Goal: Task Accomplishment & Management: Manage account settings

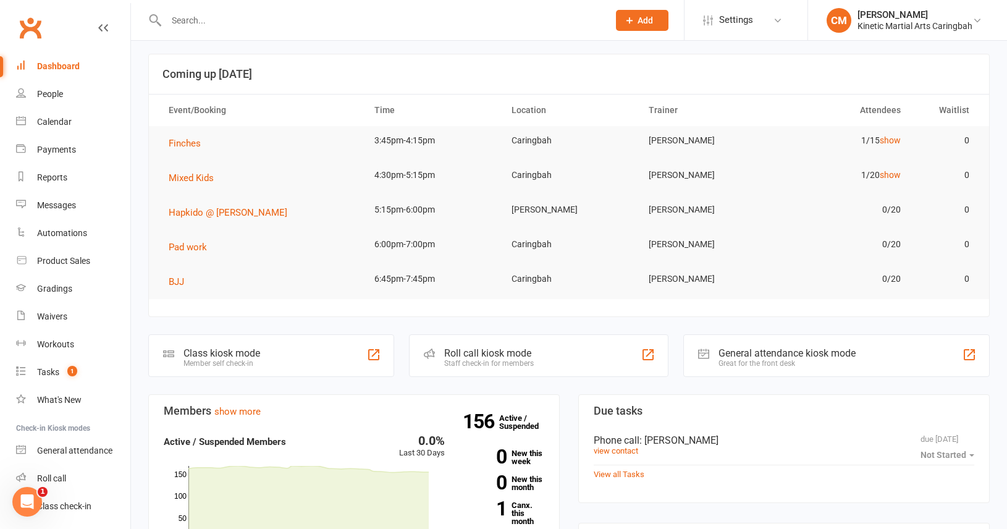
click at [202, 27] on input "text" at bounding box center [382, 20] width 438 height 17
type input "i"
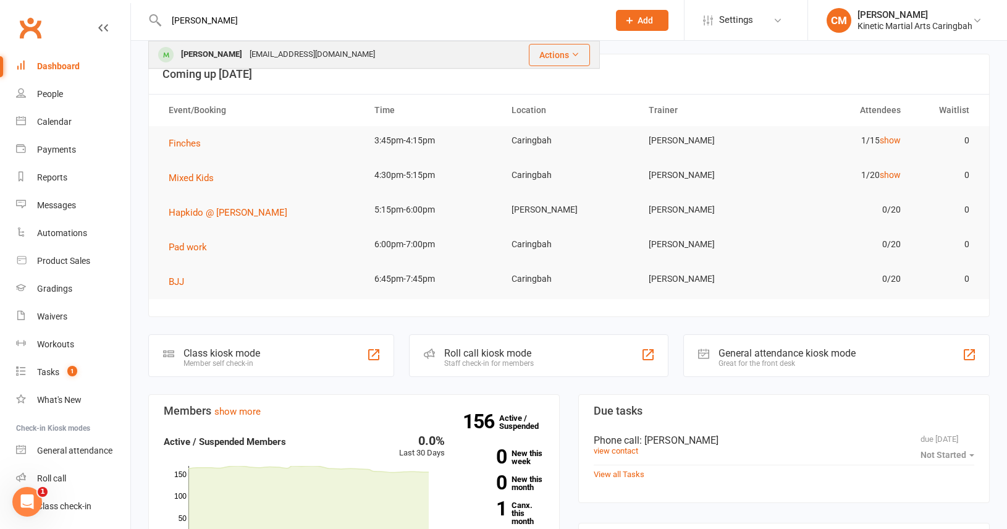
type input "[PERSON_NAME]"
click at [246, 57] on div "[EMAIL_ADDRESS][DOMAIN_NAME]" at bounding box center [312, 55] width 133 height 18
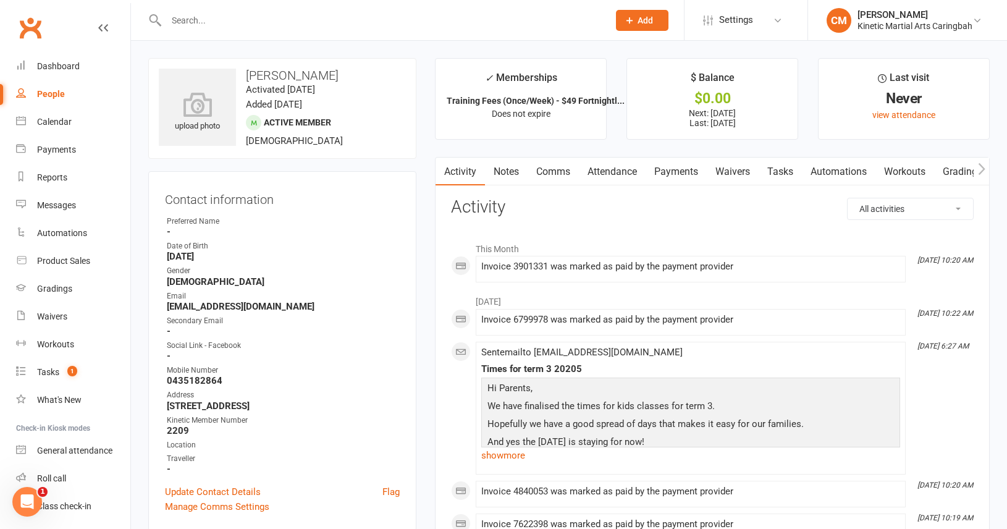
click at [304, 26] on input "text" at bounding box center [382, 20] width 438 height 17
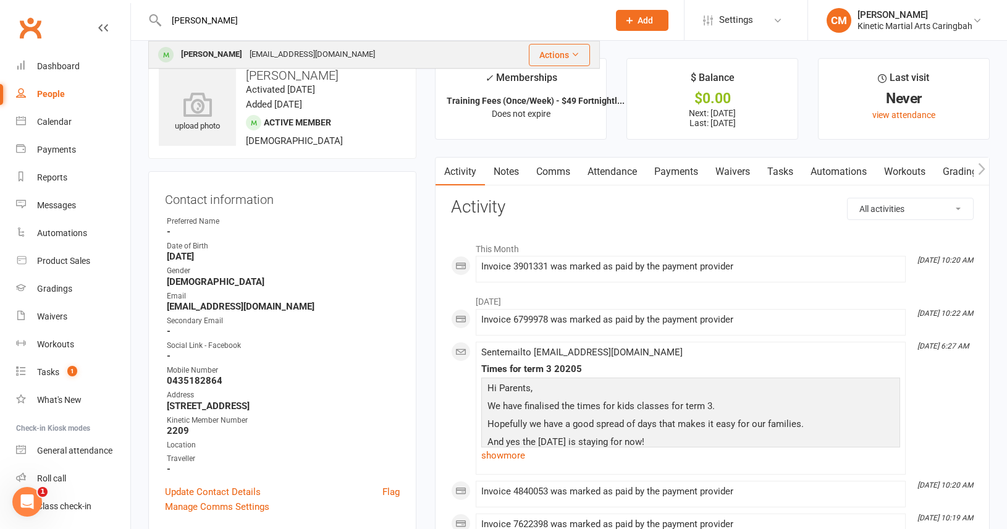
type input "[PERSON_NAME]"
click at [260, 57] on div "[EMAIL_ADDRESS][DOMAIN_NAME]" at bounding box center [312, 55] width 133 height 18
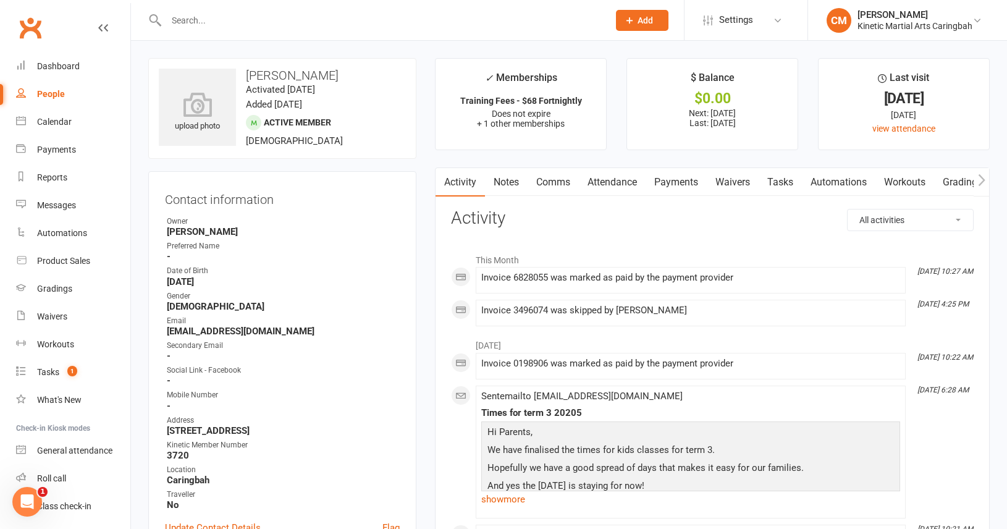
click at [266, 22] on input "text" at bounding box center [382, 20] width 438 height 17
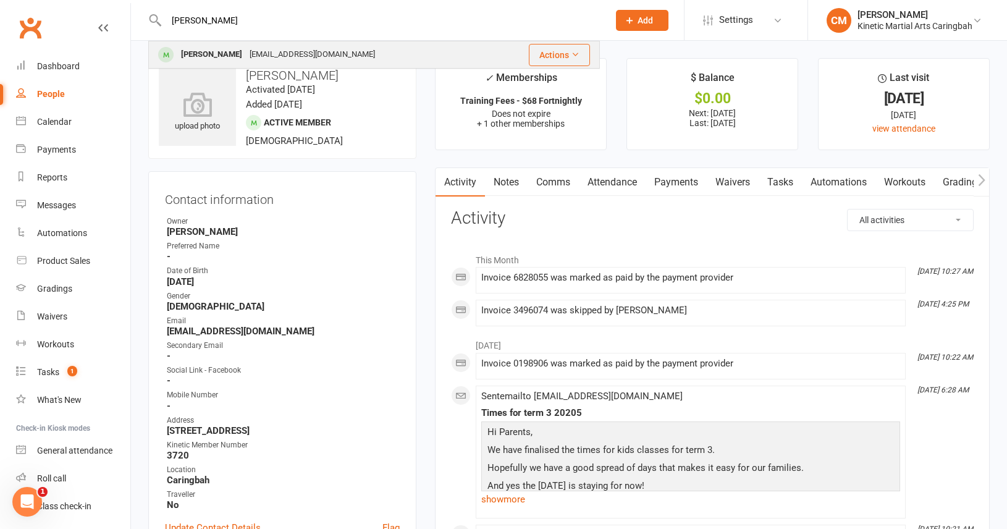
type input "[PERSON_NAME]"
click at [258, 56] on div "[EMAIL_ADDRESS][DOMAIN_NAME]" at bounding box center [312, 55] width 133 height 18
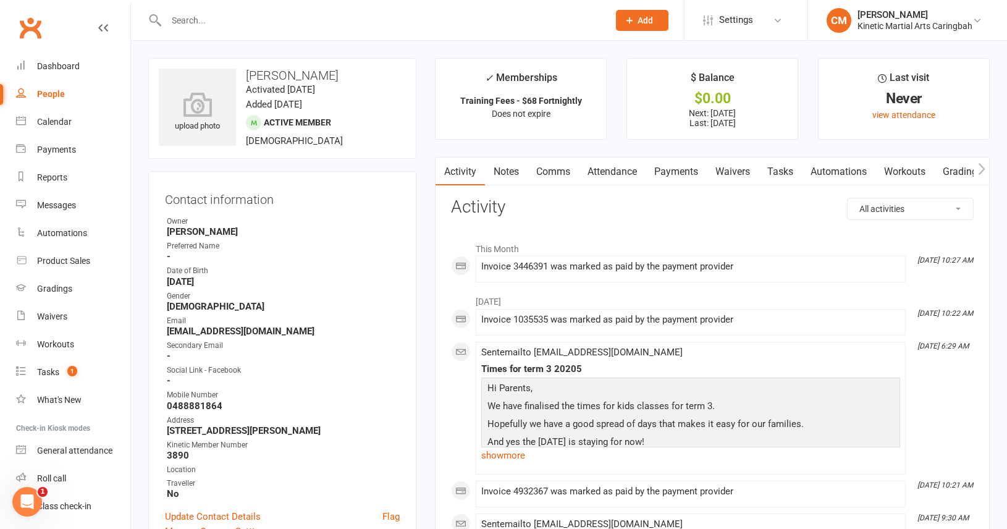
click at [362, 18] on input "text" at bounding box center [382, 20] width 438 height 17
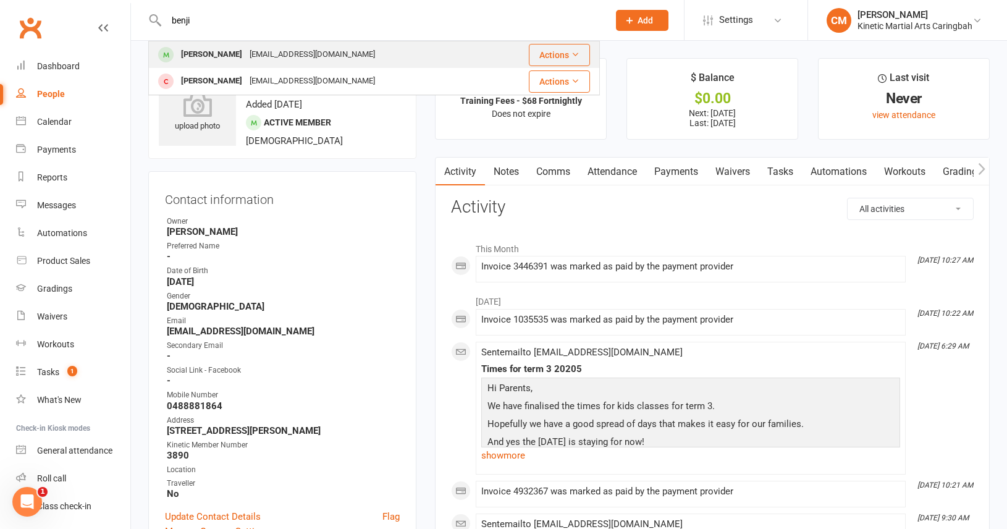
type input "benji"
click at [331, 57] on div "[PERSON_NAME] [EMAIL_ADDRESS][DOMAIN_NAME]" at bounding box center [322, 54] width 345 height 25
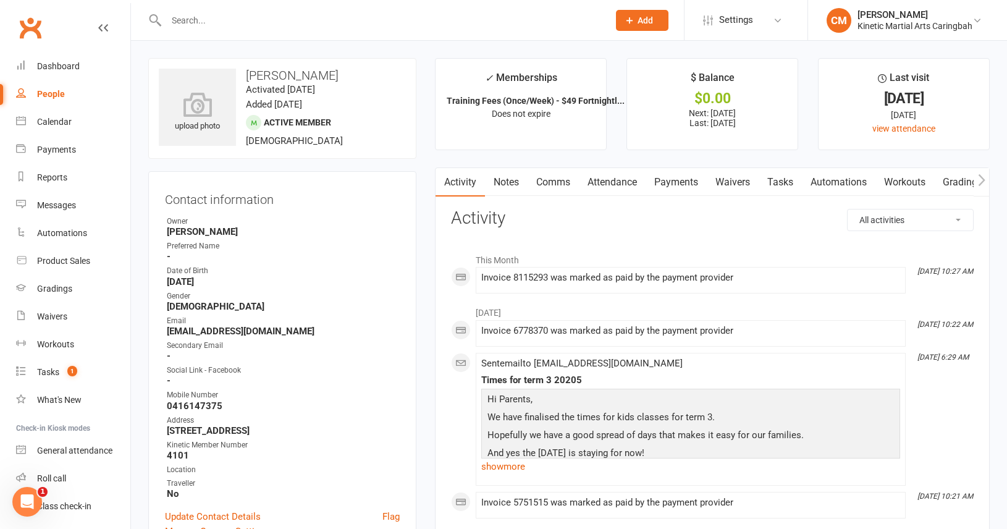
click at [349, 19] on input "text" at bounding box center [382, 20] width 438 height 17
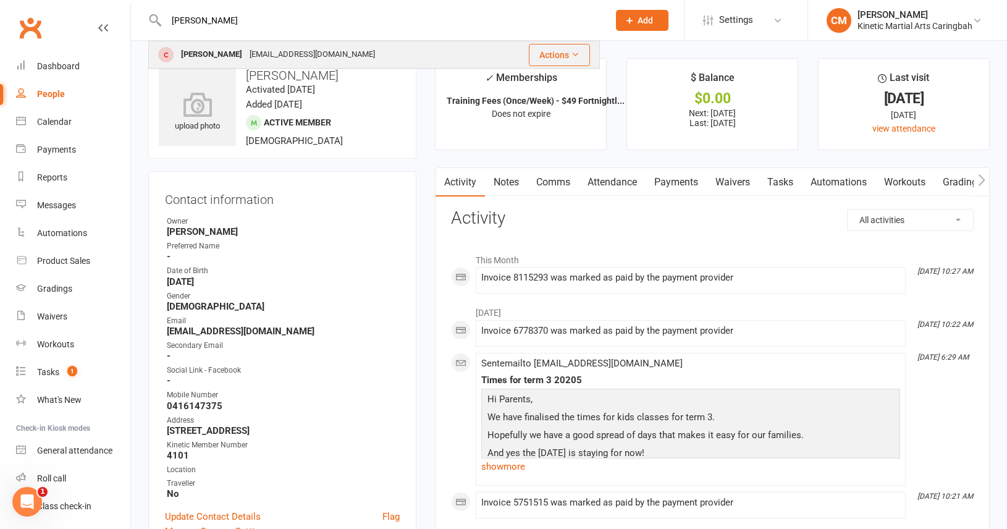
type input "[PERSON_NAME]"
click at [271, 51] on div "[EMAIL_ADDRESS][DOMAIN_NAME]" at bounding box center [312, 55] width 133 height 18
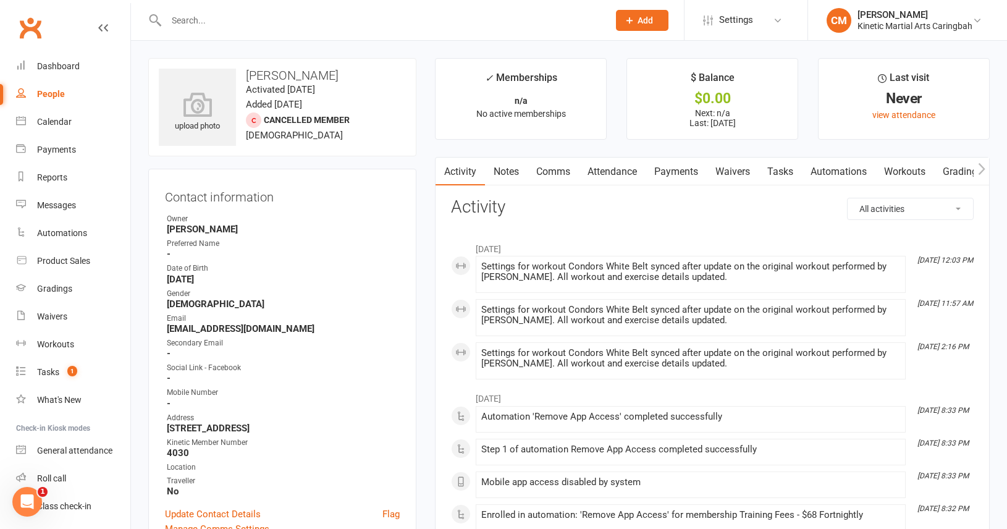
click at [271, 26] on input "text" at bounding box center [382, 20] width 438 height 17
type input "x"
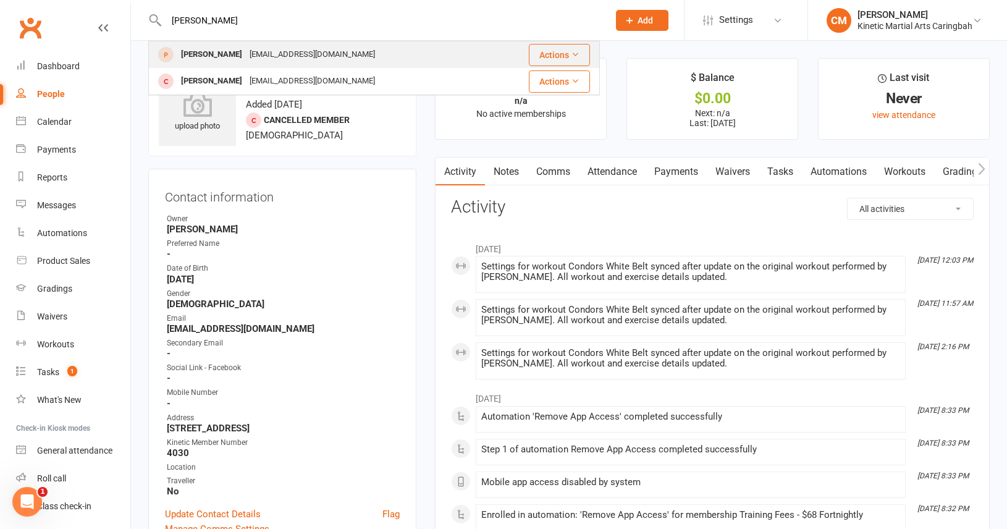
type input "[PERSON_NAME]"
click at [218, 53] on div "[PERSON_NAME]" at bounding box center [211, 55] width 69 height 18
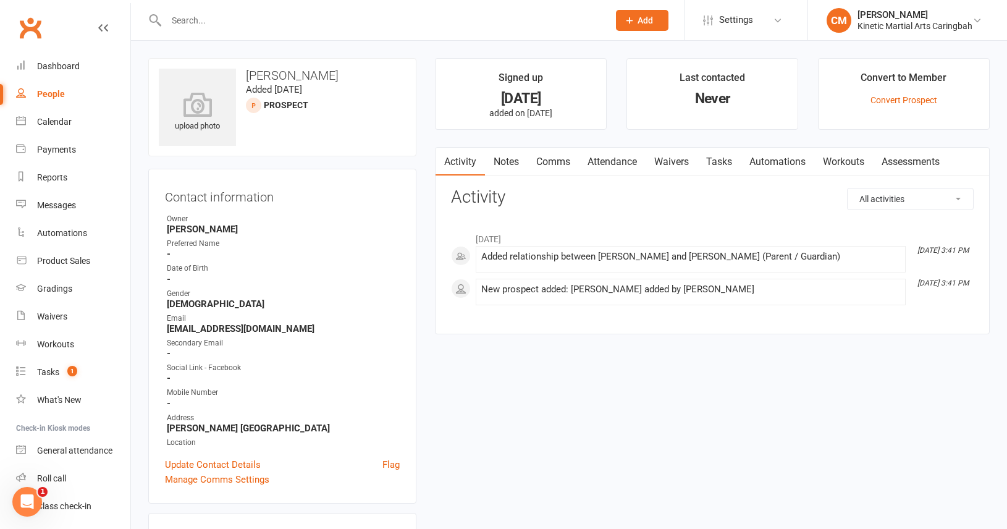
click at [235, 28] on input "text" at bounding box center [382, 20] width 438 height 17
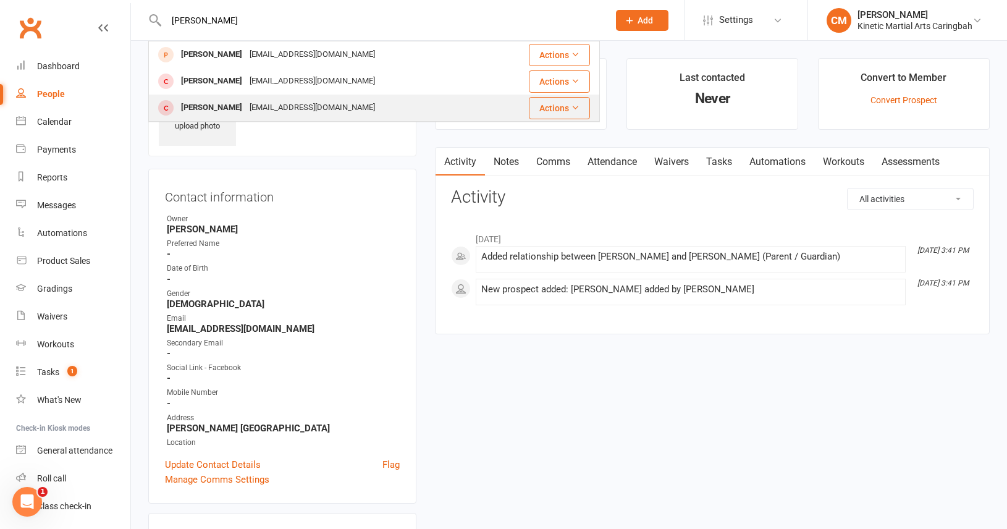
type input "[PERSON_NAME]"
click at [223, 103] on div "[PERSON_NAME]" at bounding box center [211, 108] width 69 height 18
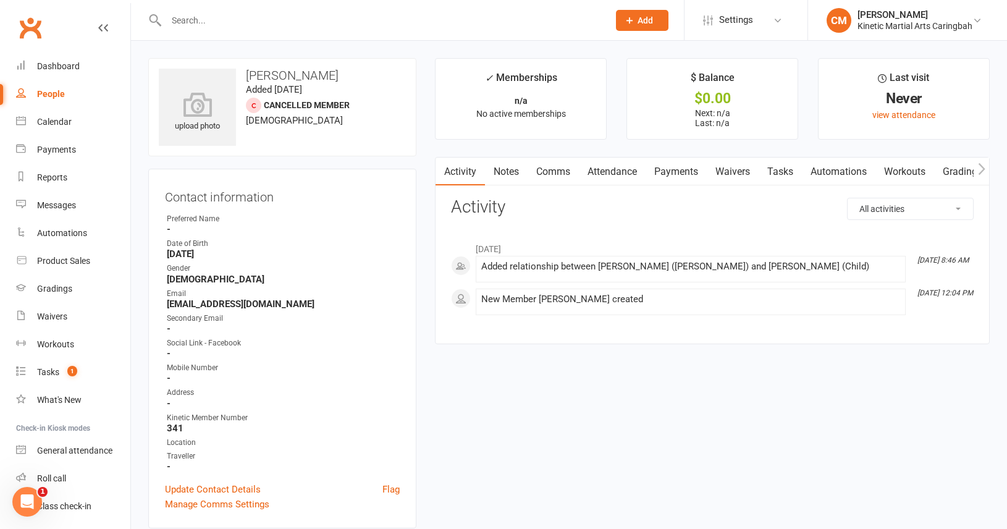
click at [235, 20] on input "text" at bounding box center [382, 20] width 438 height 17
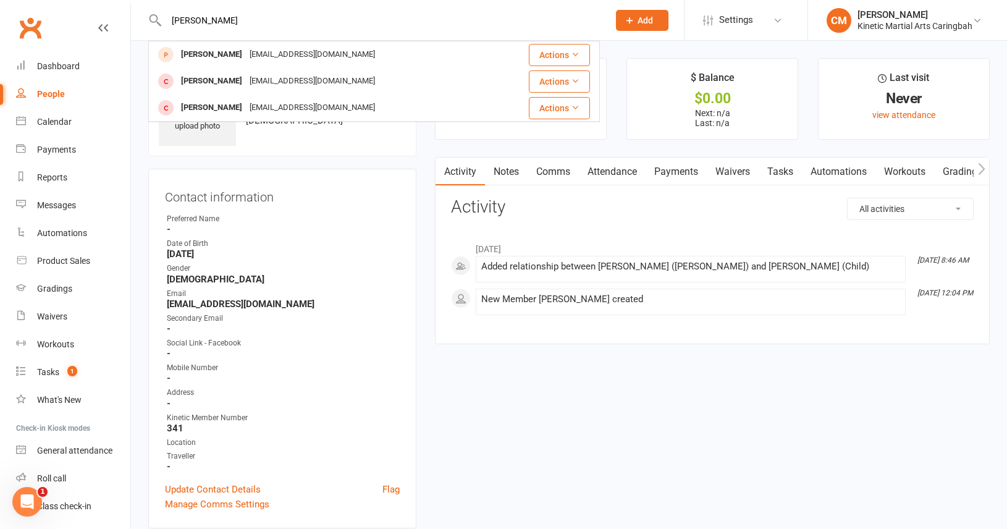
drag, startPoint x: 315, startPoint y: 26, endPoint x: 163, endPoint y: 27, distance: 151.4
click at [164, 27] on input "[PERSON_NAME]" at bounding box center [382, 20] width 438 height 17
drag, startPoint x: 197, startPoint y: 17, endPoint x: 164, endPoint y: 13, distance: 33.0
click at [166, 15] on input "[PERSON_NAME]" at bounding box center [382, 20] width 438 height 17
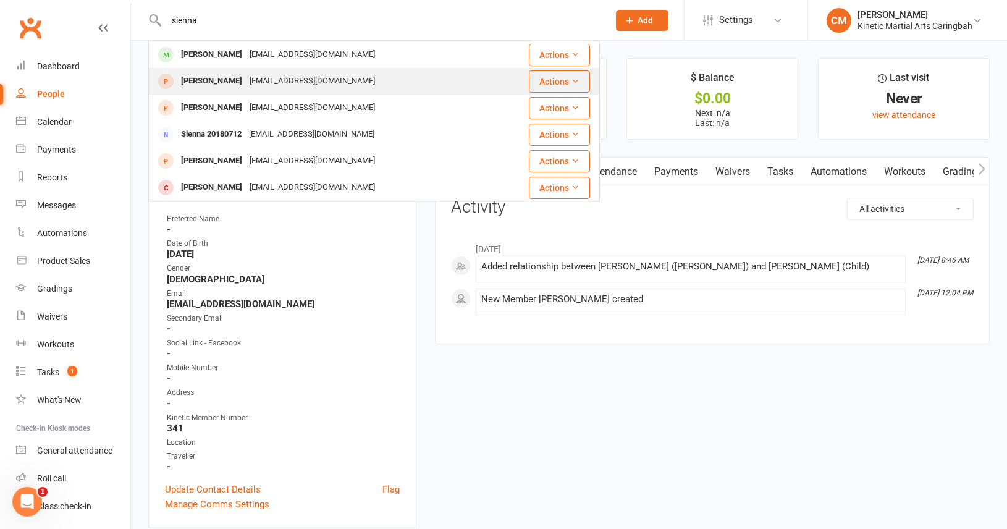
type input "sienna"
click at [246, 83] on div "[EMAIL_ADDRESS][DOMAIN_NAME]" at bounding box center [312, 81] width 133 height 18
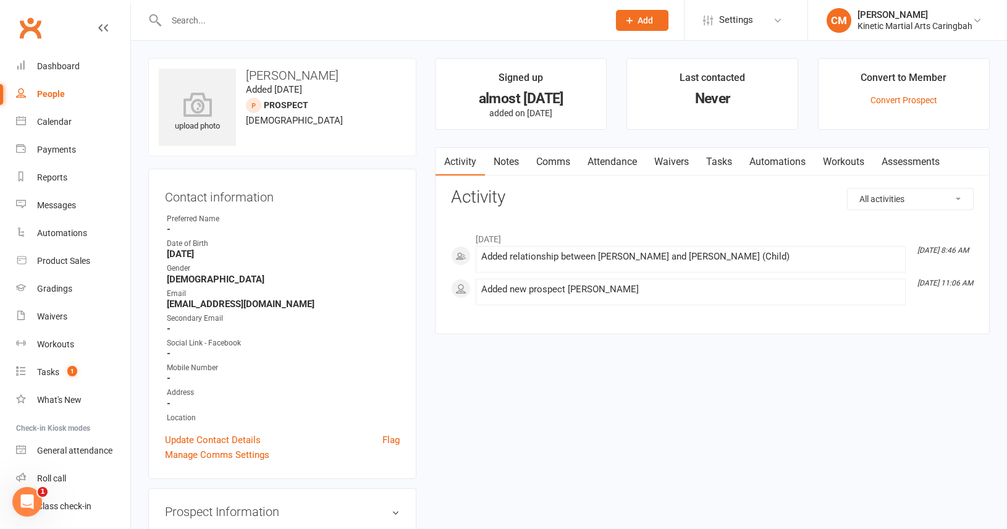
click at [243, 21] on input "text" at bounding box center [382, 20] width 438 height 17
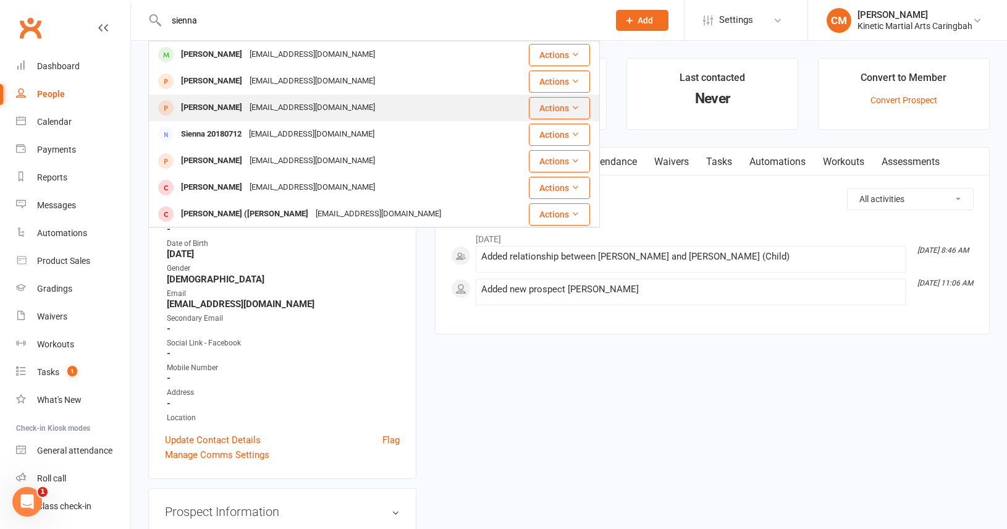
type input "sienna"
click at [249, 105] on div "[EMAIL_ADDRESS][DOMAIN_NAME]" at bounding box center [312, 108] width 133 height 18
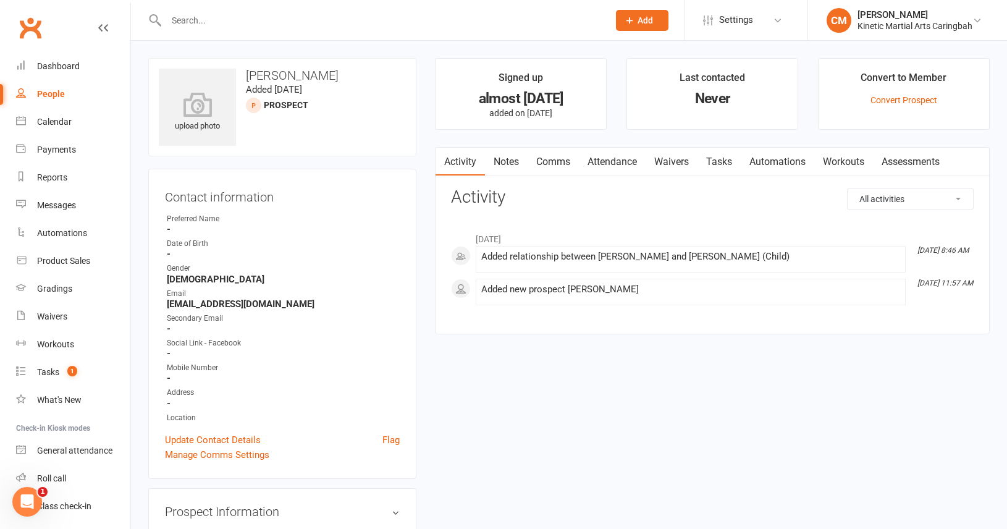
click at [231, 15] on input "text" at bounding box center [382, 20] width 438 height 17
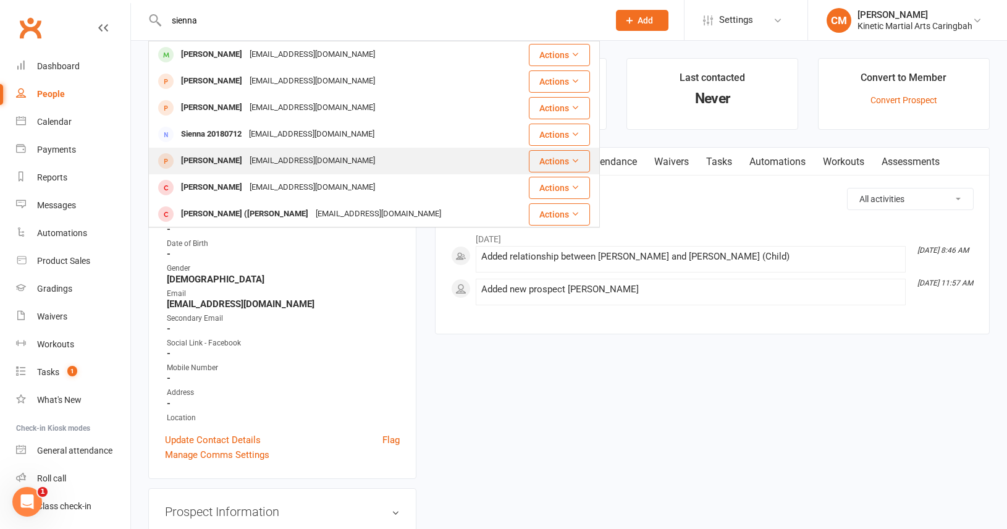
type input "sienna"
click at [237, 165] on div "[PERSON_NAME]" at bounding box center [211, 161] width 69 height 18
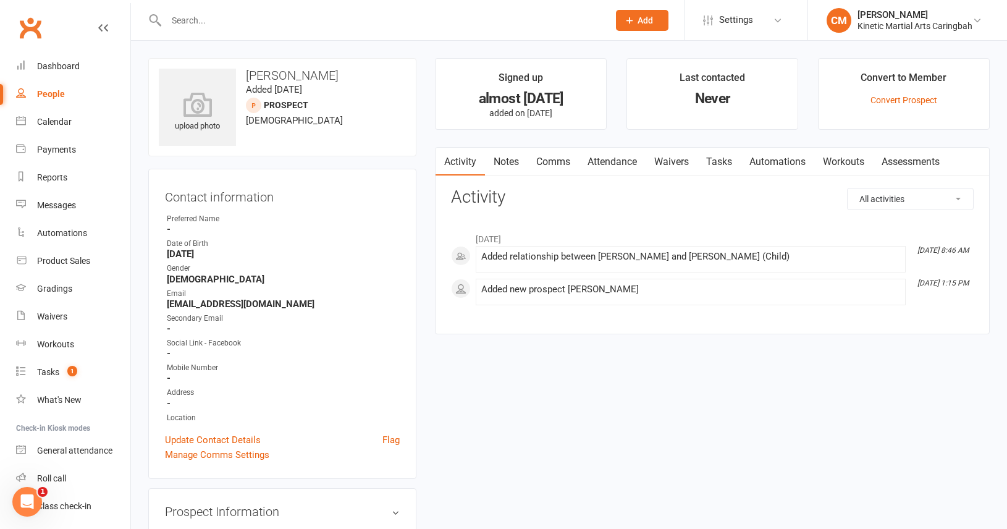
click at [258, 24] on input "text" at bounding box center [382, 20] width 438 height 17
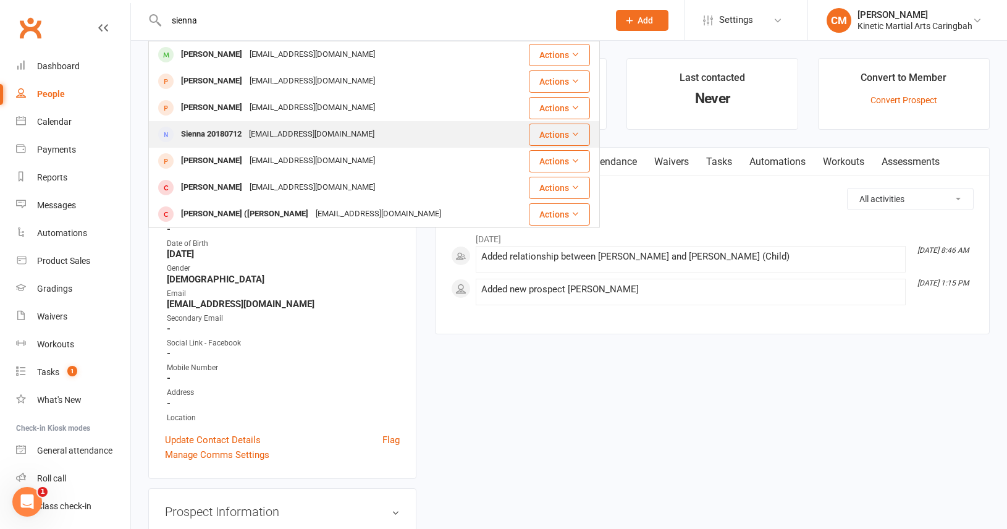
type input "sienna"
click at [263, 138] on div "[EMAIL_ADDRESS][DOMAIN_NAME]" at bounding box center [311, 134] width 133 height 18
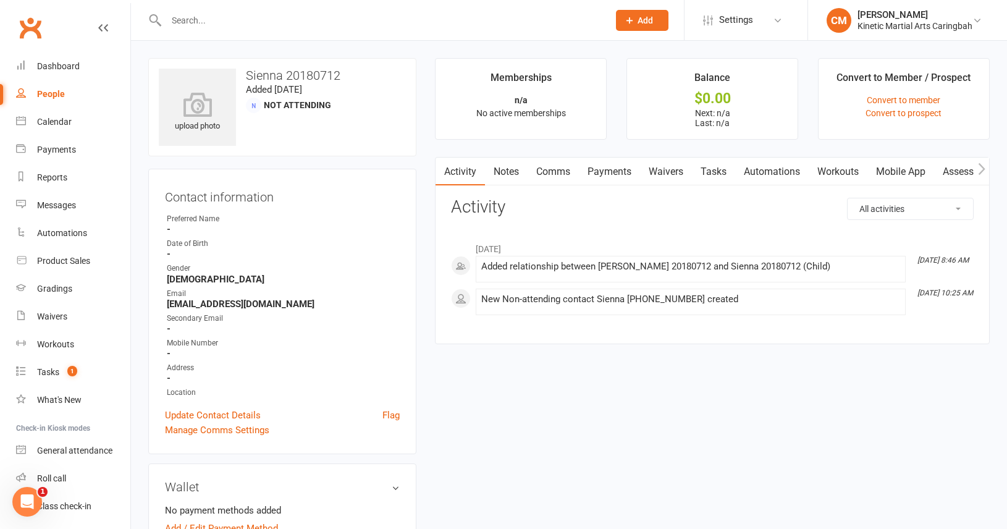
click at [208, 22] on input "text" at bounding box center [382, 20] width 438 height 17
drag, startPoint x: 216, startPoint y: 23, endPoint x: 201, endPoint y: 21, distance: 14.9
click at [200, 21] on input "sienna kas" at bounding box center [382, 20] width 438 height 17
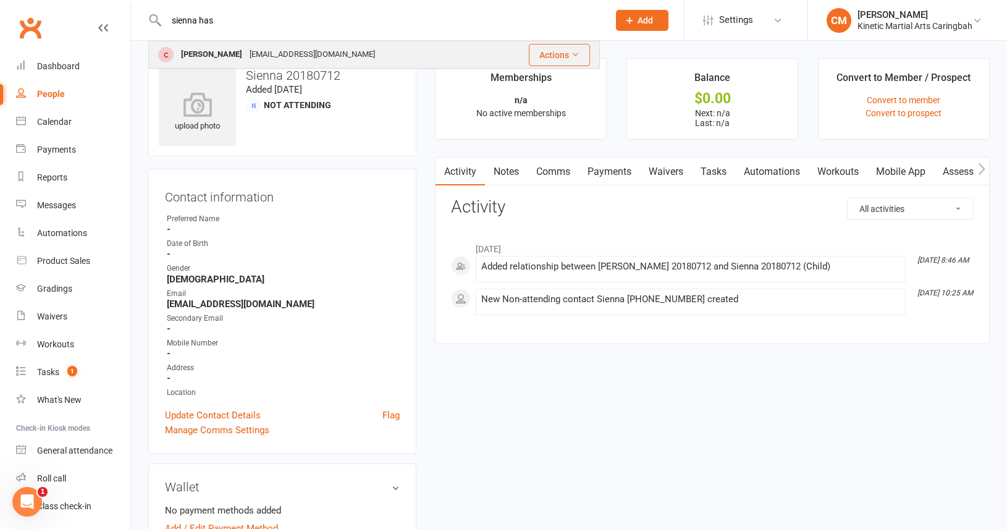
type input "sienna has"
click at [217, 53] on div "[PERSON_NAME]" at bounding box center [211, 55] width 69 height 18
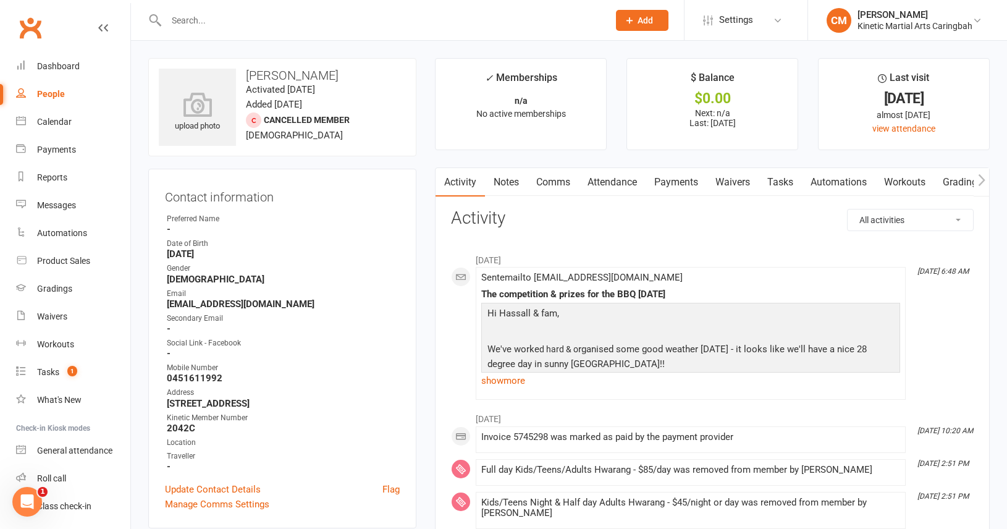
click at [382, 21] on input "text" at bounding box center [382, 20] width 438 height 17
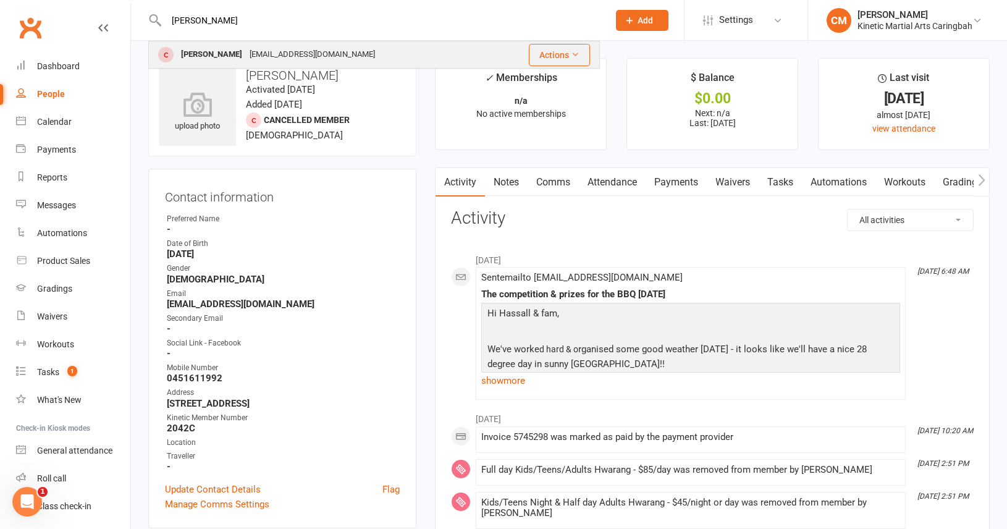
type input "[PERSON_NAME]"
click at [292, 58] on div "[EMAIL_ADDRESS][DOMAIN_NAME]" at bounding box center [312, 55] width 133 height 18
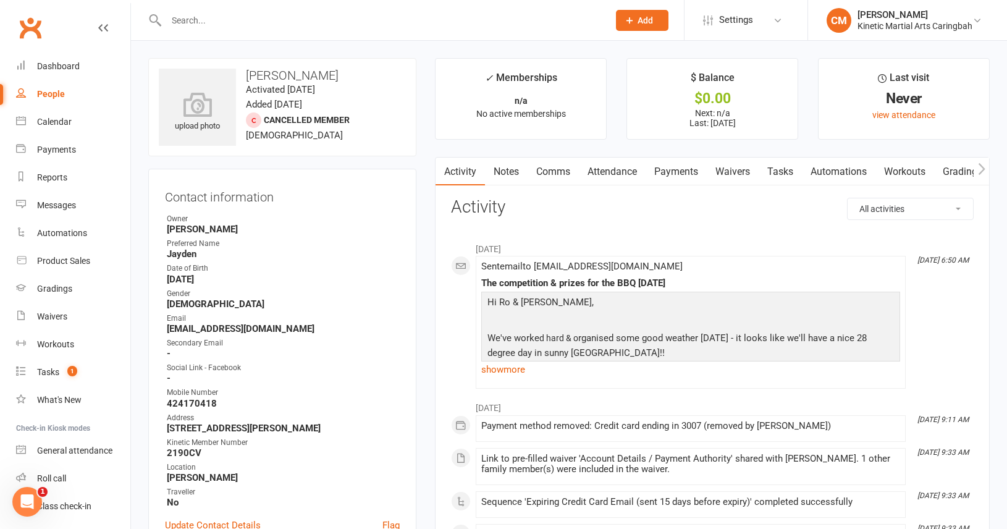
click at [247, 22] on input "text" at bounding box center [382, 20] width 438 height 17
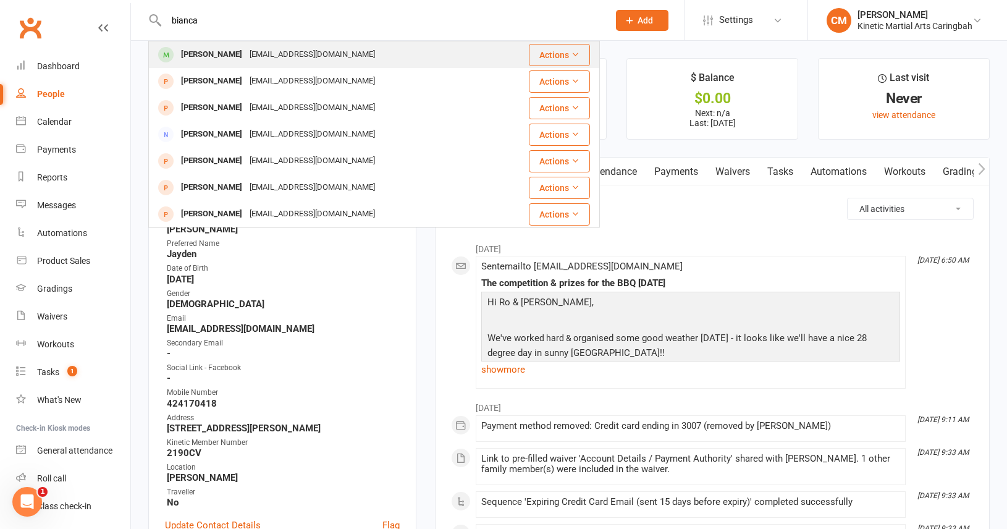
type input "bianca"
click at [263, 45] on div "[PERSON_NAME] [EMAIL_ADDRESS][DOMAIN_NAME]" at bounding box center [322, 54] width 345 height 25
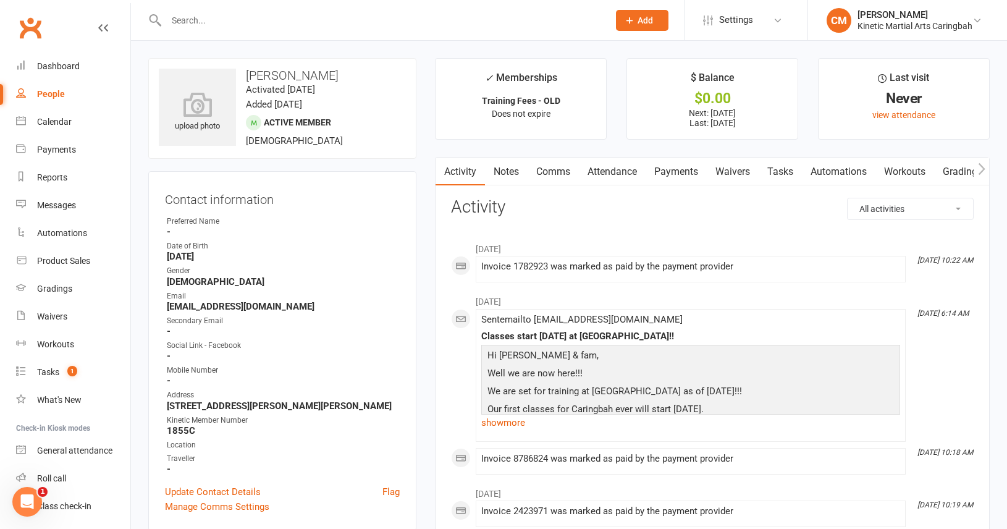
click at [403, 19] on input "text" at bounding box center [382, 20] width 438 height 17
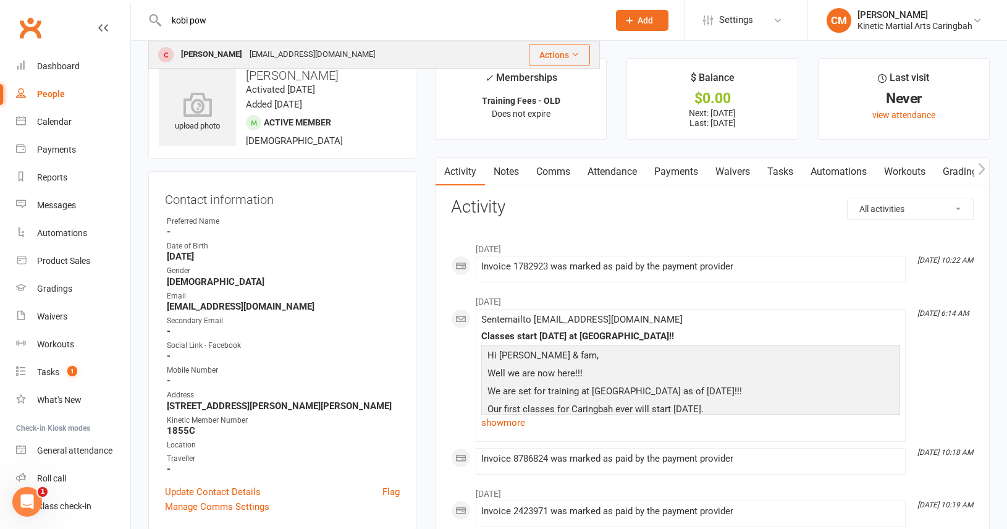
type input "kobi pow"
click at [394, 51] on div "[PERSON_NAME] [EMAIL_ADDRESS][DOMAIN_NAME]" at bounding box center [322, 54] width 345 height 25
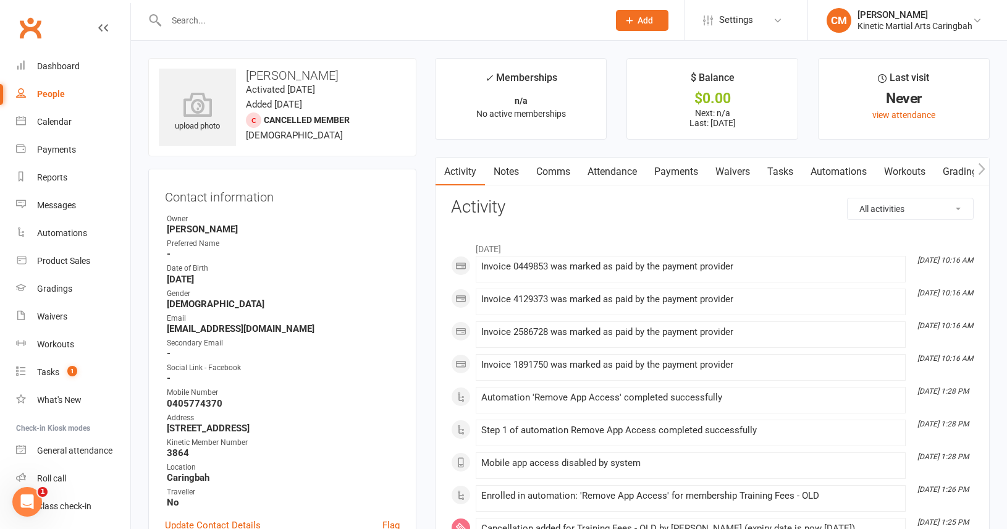
click at [294, 19] on input "text" at bounding box center [382, 20] width 438 height 17
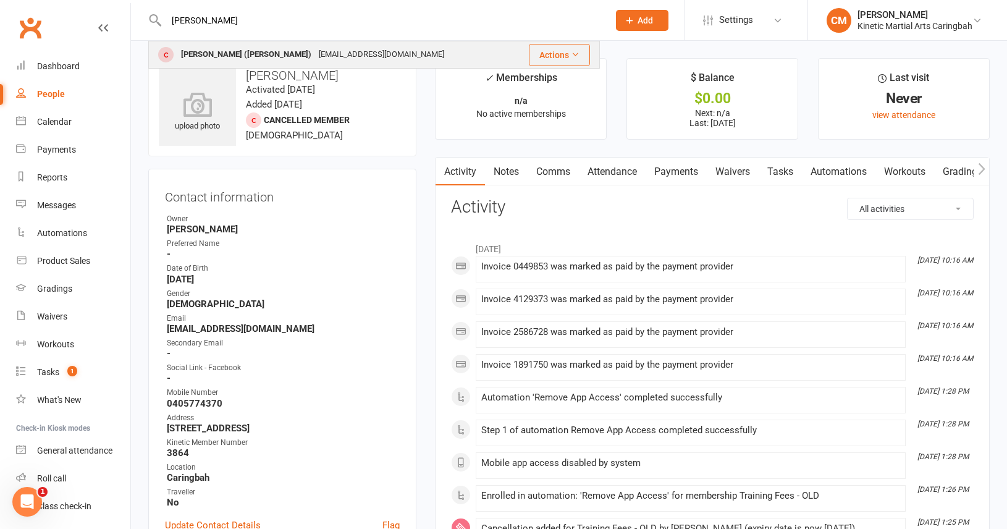
type input "[PERSON_NAME]"
click at [315, 54] on div "[EMAIL_ADDRESS][DOMAIN_NAME]" at bounding box center [381, 55] width 133 height 18
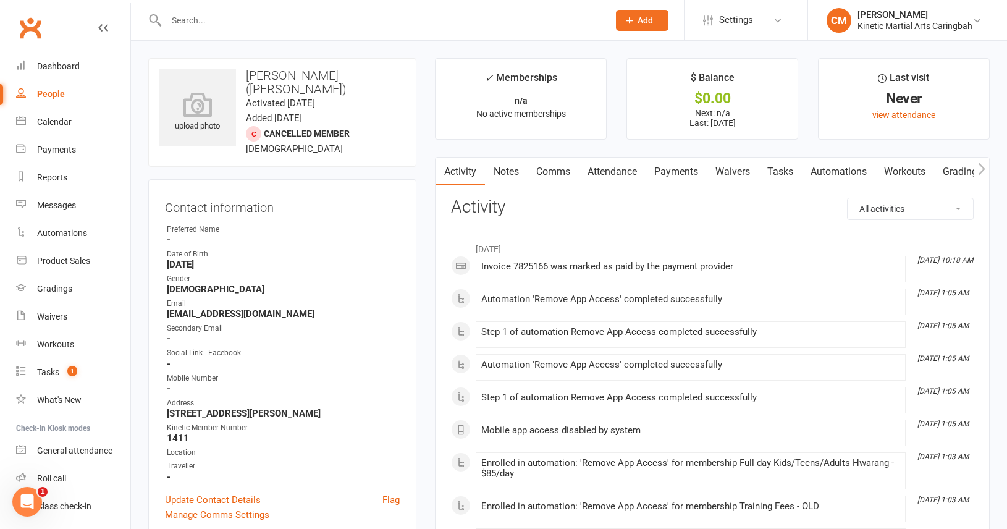
click at [286, 23] on input "text" at bounding box center [382, 20] width 438 height 17
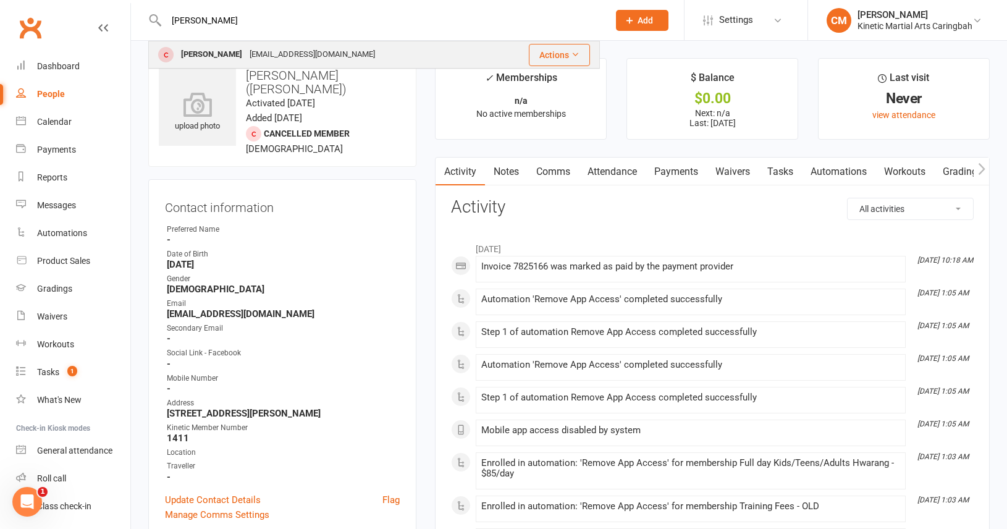
type input "[PERSON_NAME]"
click at [341, 61] on div "[EMAIL_ADDRESS][DOMAIN_NAME]" at bounding box center [312, 55] width 133 height 18
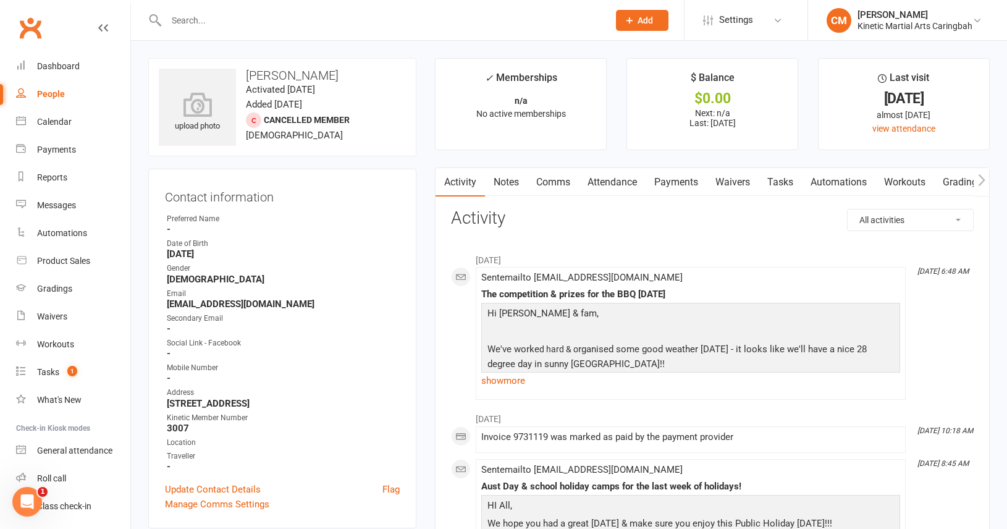
click at [347, 13] on input "text" at bounding box center [382, 20] width 438 height 17
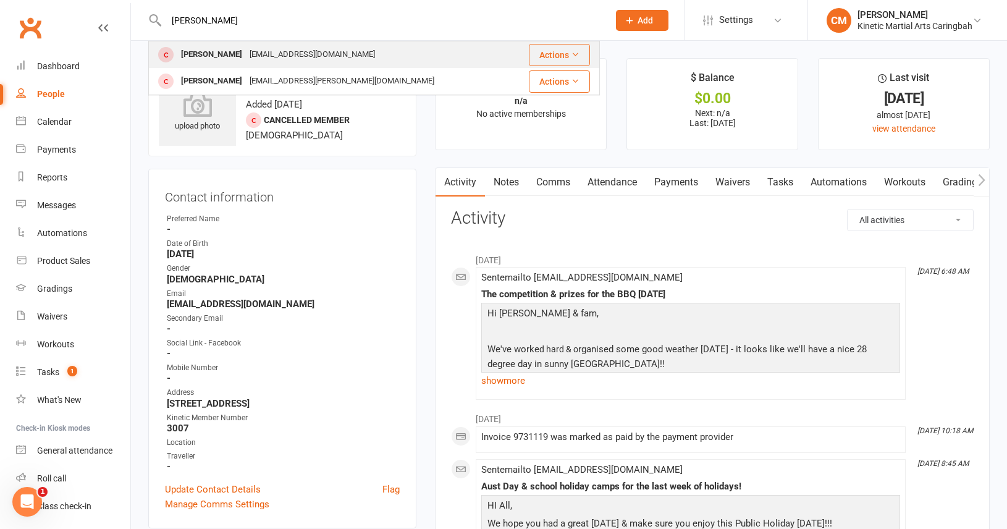
type input "[PERSON_NAME]"
click at [365, 53] on div "[PERSON_NAME] [EMAIL_ADDRESS][DOMAIN_NAME]" at bounding box center [331, 54] width 362 height 25
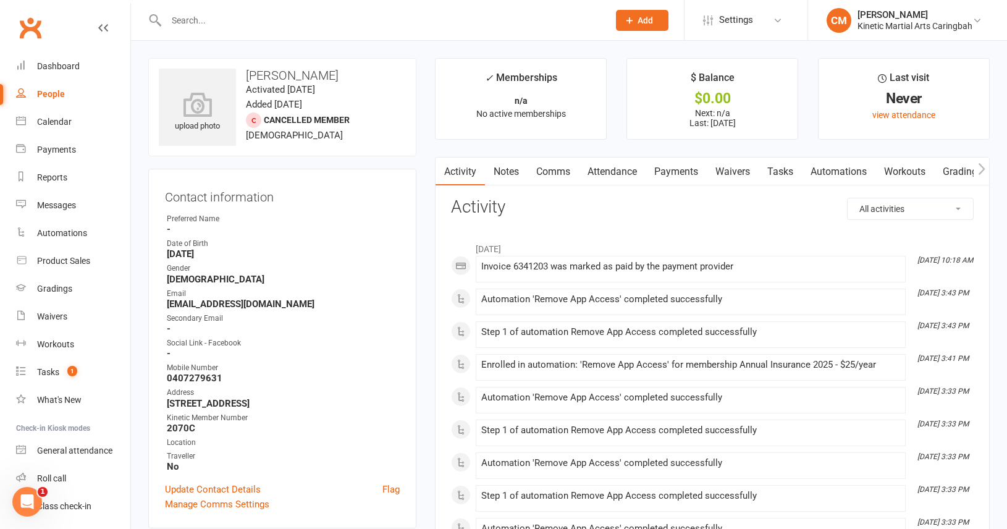
click at [294, 20] on input "text" at bounding box center [382, 20] width 438 height 17
type input "m"
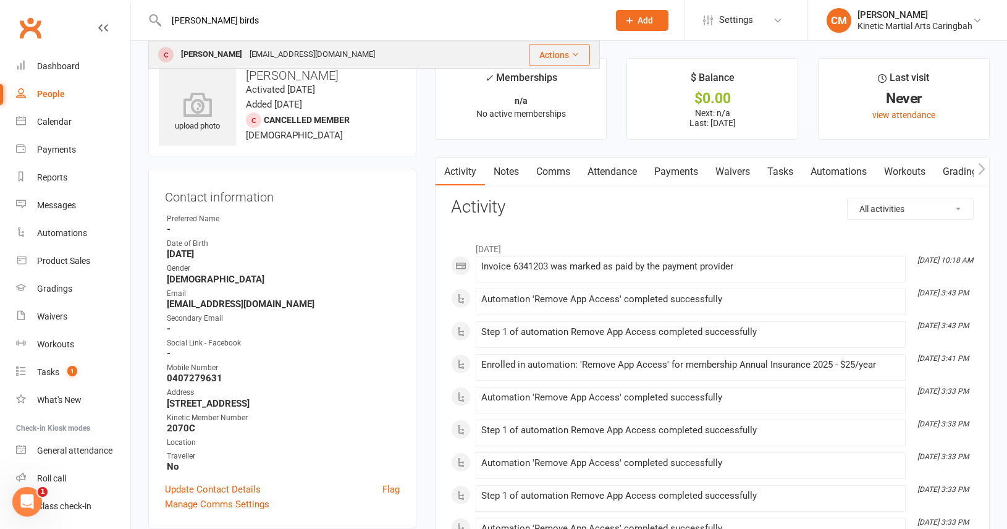
type input "[PERSON_NAME] birds"
click at [276, 59] on div "[EMAIL_ADDRESS][DOMAIN_NAME]" at bounding box center [312, 55] width 133 height 18
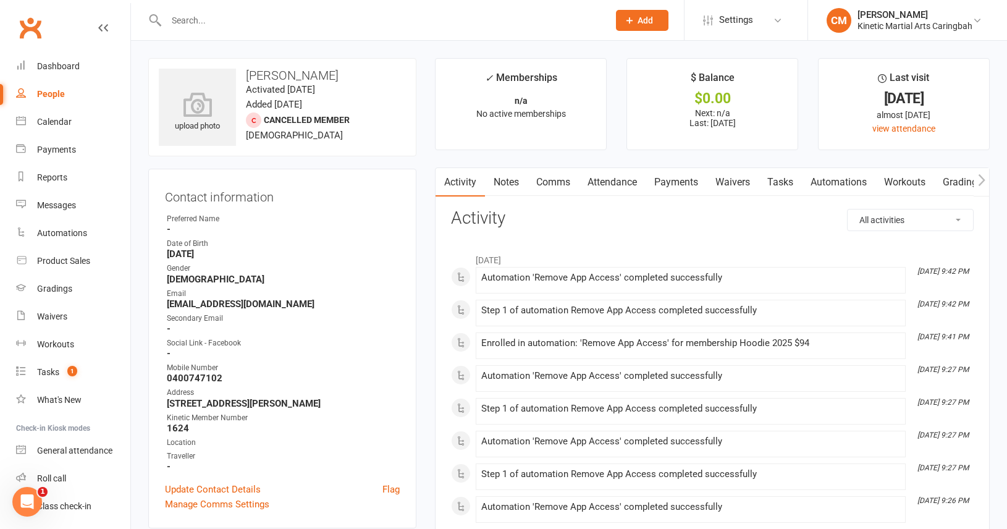
click at [256, 20] on input "text" at bounding box center [382, 20] width 438 height 17
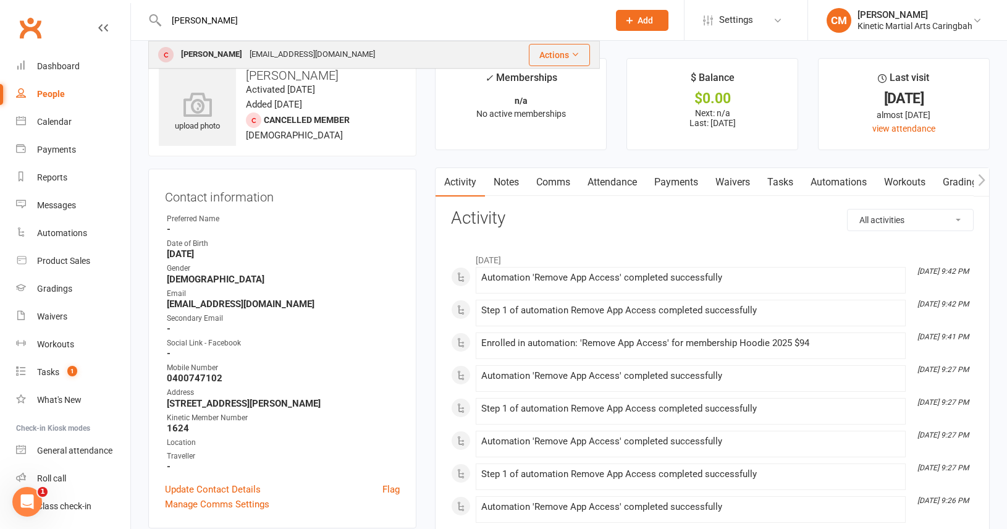
type input "[PERSON_NAME]"
click at [258, 60] on div "[EMAIL_ADDRESS][DOMAIN_NAME]" at bounding box center [312, 55] width 133 height 18
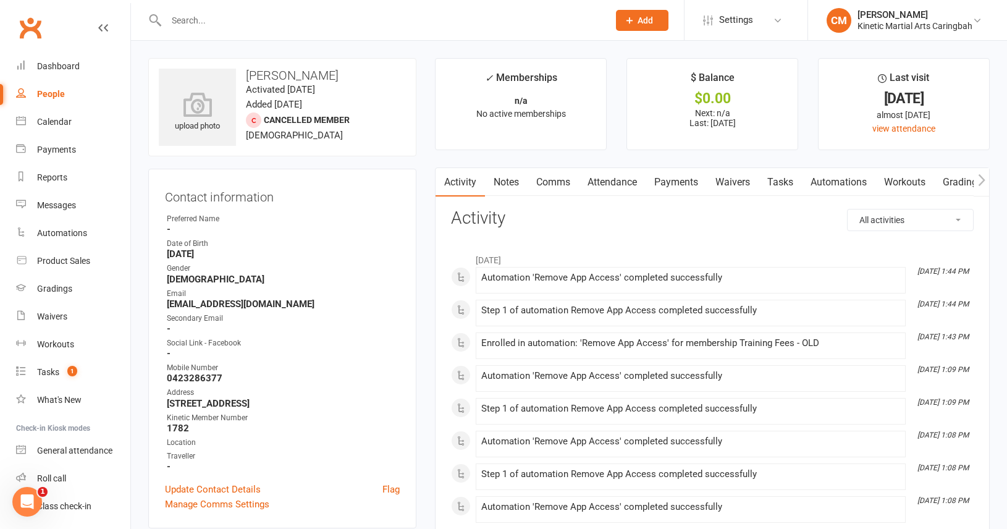
click at [248, 15] on input "text" at bounding box center [382, 20] width 438 height 17
type input "[PERSON_NAME]"
drag, startPoint x: 270, startPoint y: 24, endPoint x: 159, endPoint y: 20, distance: 111.3
click at [159, 20] on div "[PERSON_NAME] No results" at bounding box center [374, 20] width 452 height 40
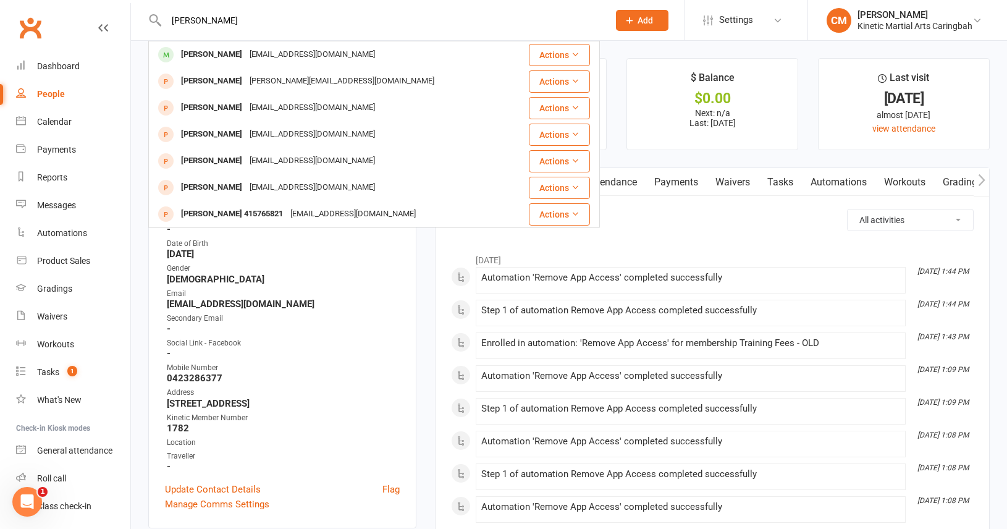
drag, startPoint x: 231, startPoint y: 15, endPoint x: 110, endPoint y: 14, distance: 120.5
click at [110, 3] on header "[PERSON_NAME] [EMAIL_ADDRESS][DOMAIN_NAME] Actions [PERSON_NAME] [PERSON_NAME][…" at bounding box center [503, 3] width 1007 height 0
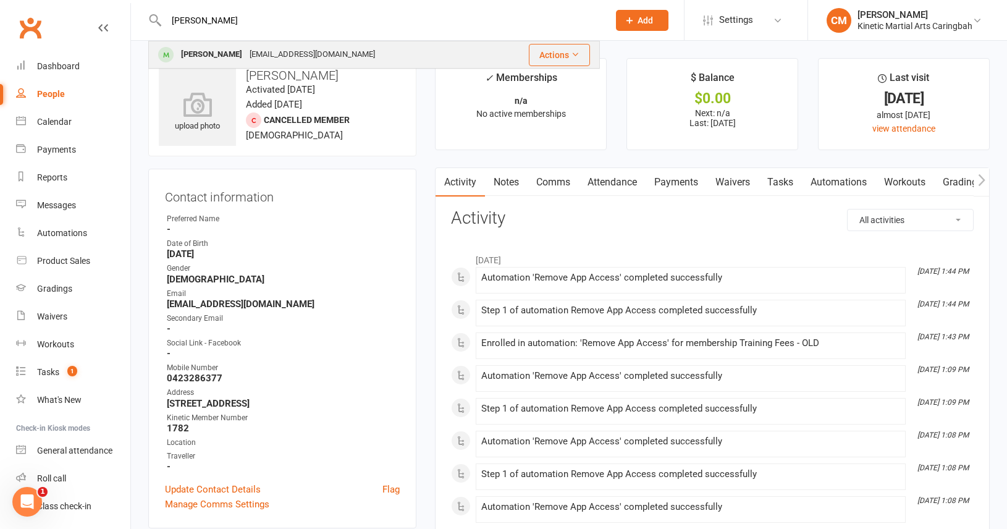
type input "[PERSON_NAME]"
click at [194, 56] on div "[PERSON_NAME]" at bounding box center [211, 55] width 69 height 18
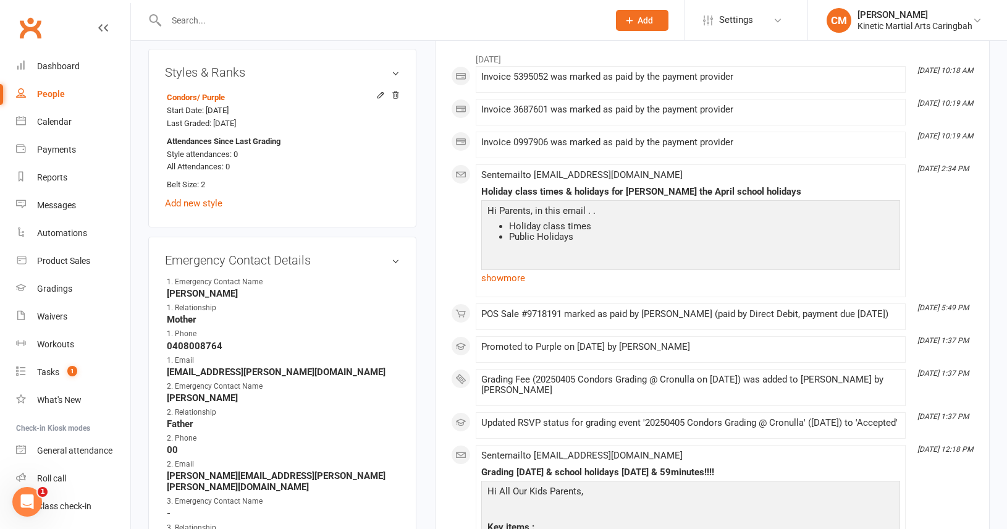
scroll to position [595, 0]
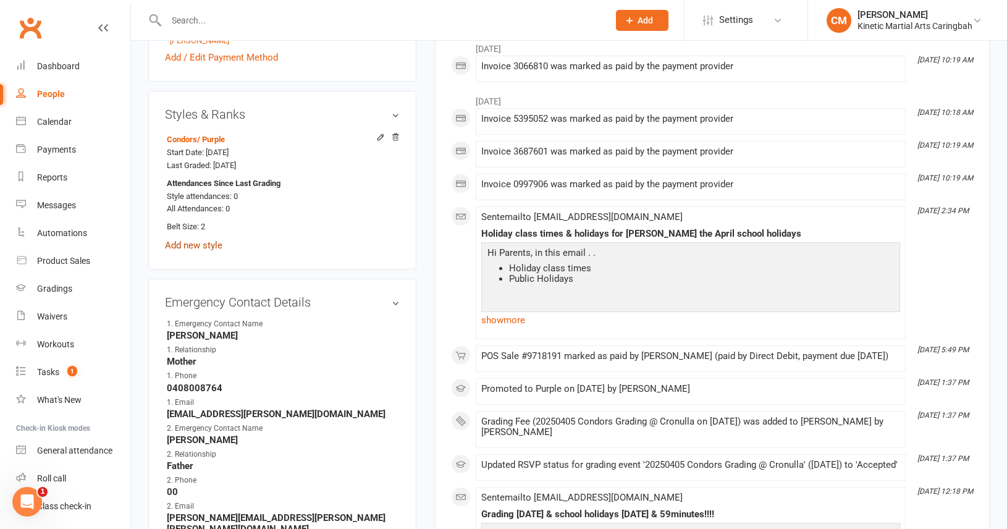
click at [201, 242] on link "Add new style" at bounding box center [193, 245] width 57 height 11
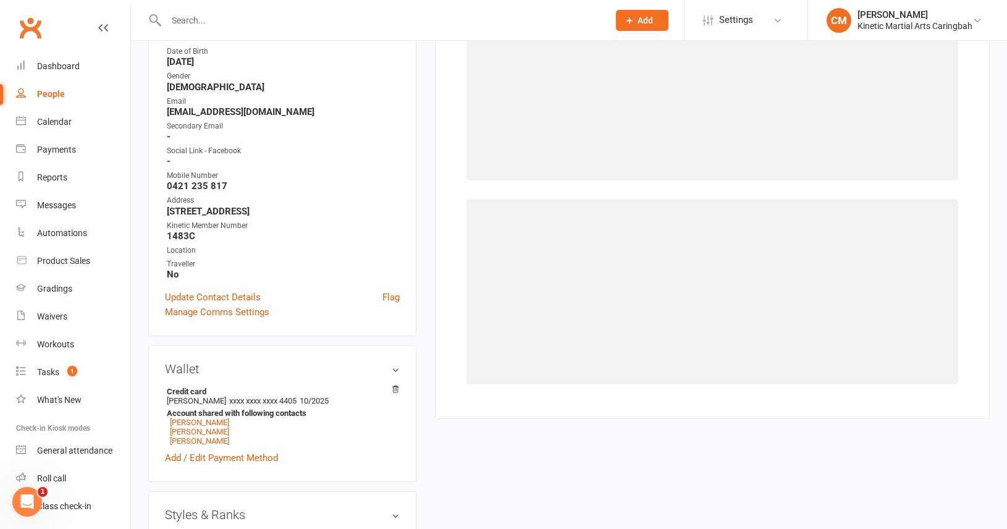
scroll to position [106, 0]
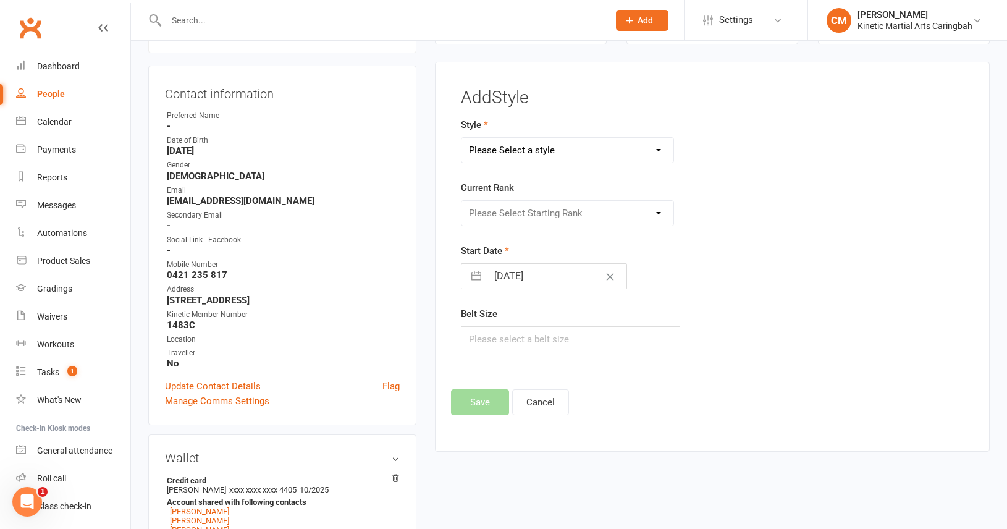
click at [662, 157] on select "Please Select a style BJJ Condors Eagles Finches Hapkido Kumdo Leadership Progr…" at bounding box center [568, 150] width 212 height 25
select select "2519"
click at [609, 211] on select "Please Select Starting Rank White Yellow Orange Green Blue Purple Brown Red [PE…" at bounding box center [568, 213] width 212 height 25
select select "25818"
click at [539, 276] on input "[DATE]" at bounding box center [557, 276] width 139 height 25
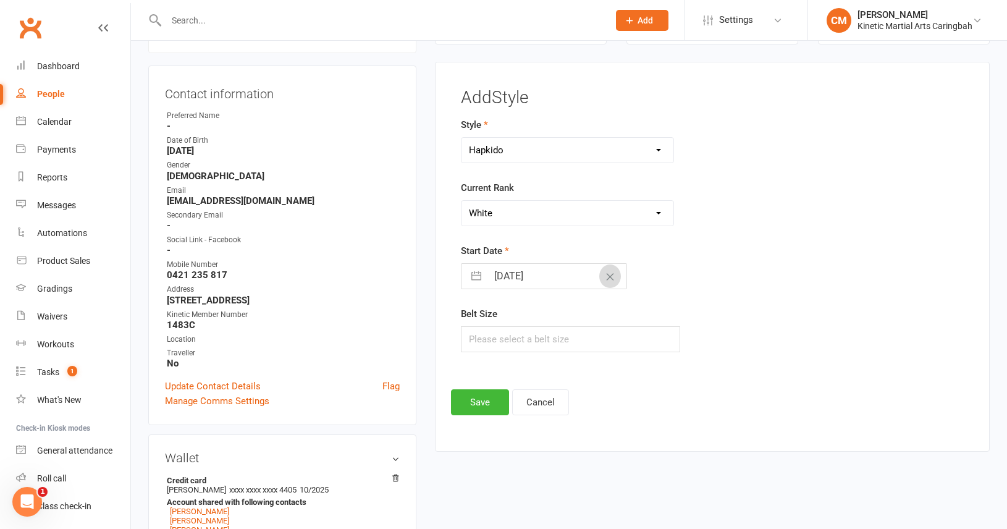
select select "6"
select select "2025"
select select "7"
select select "2025"
select select "8"
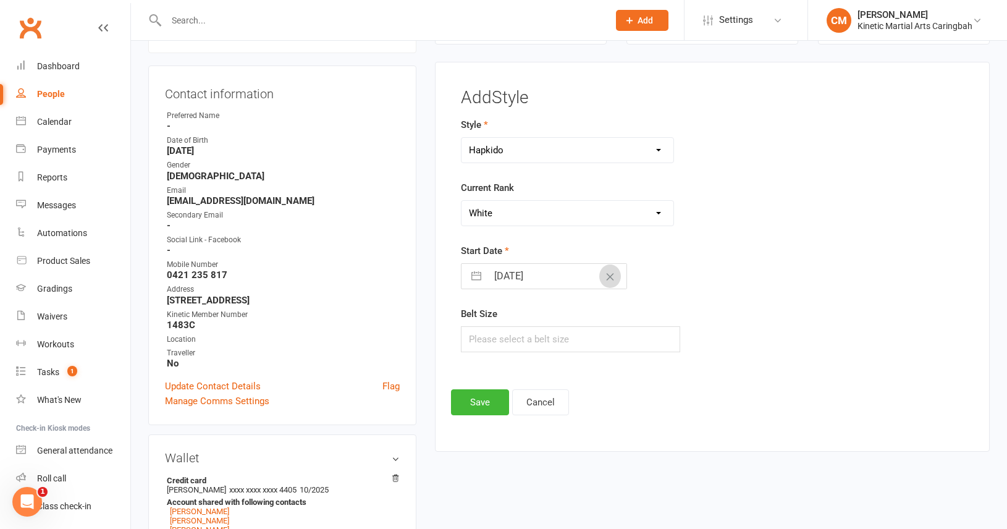
select select "2025"
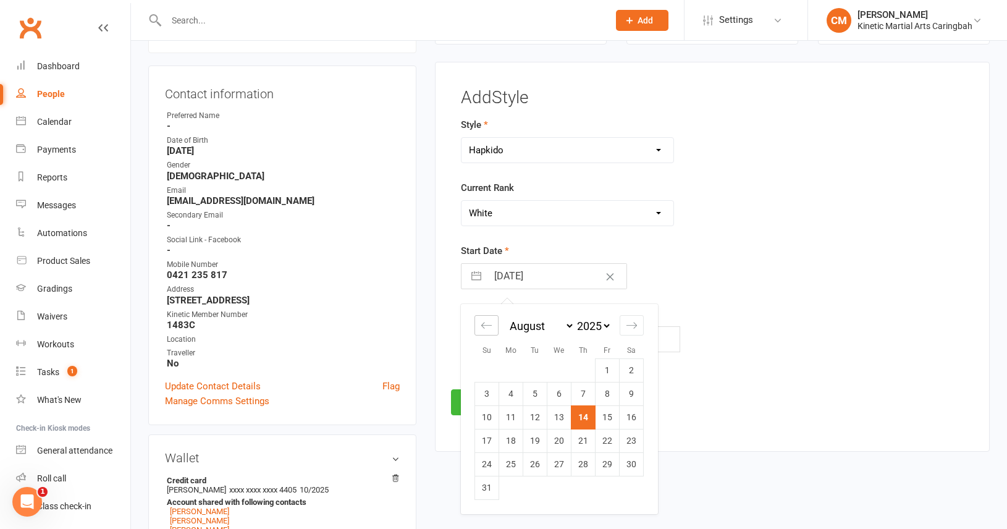
drag, startPoint x: 596, startPoint y: 268, endPoint x: 478, endPoint y: 326, distance: 131.0
click at [478, 326] on div "Move backward to switch to the previous month." at bounding box center [487, 325] width 24 height 20
select select "5"
select select "2025"
click at [478, 326] on div "Move backward to switch to the previous month." at bounding box center [487, 325] width 24 height 20
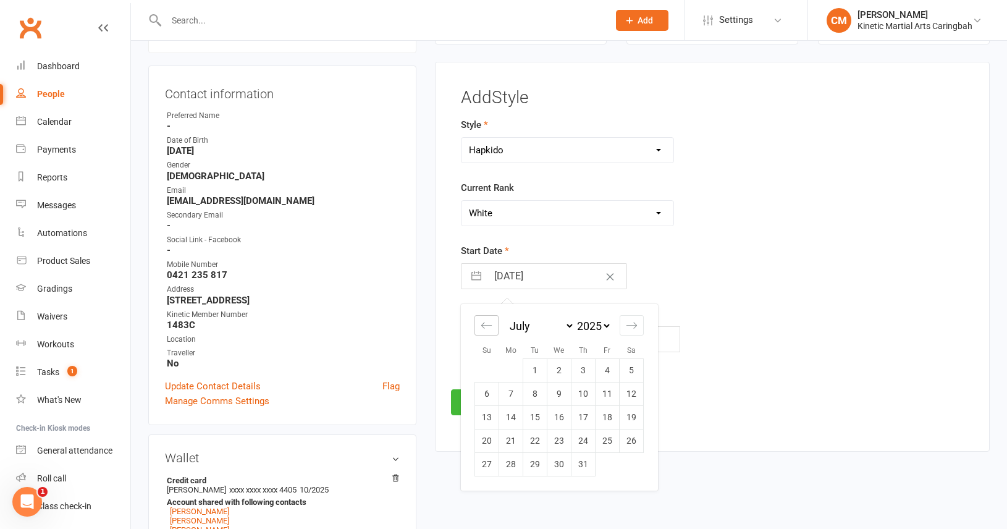
select select "4"
select select "2025"
click at [478, 326] on div "Move backward to switch to the previous month." at bounding box center [487, 325] width 24 height 20
select select "3"
select select "2025"
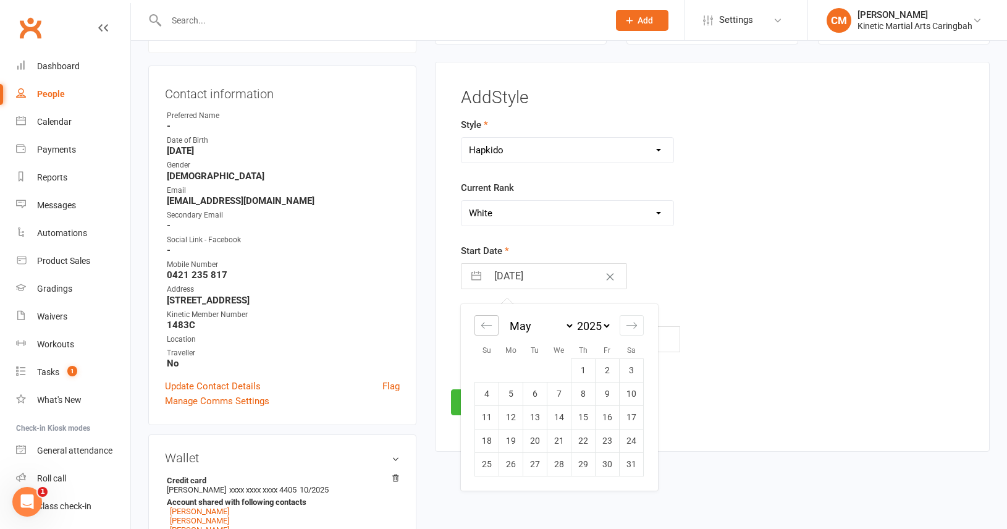
click at [478, 326] on div "Move backward to switch to the previous month." at bounding box center [487, 325] width 24 height 20
select select "2"
select select "2025"
click at [625, 367] on td "5" at bounding box center [632, 369] width 24 height 23
type input "[DATE]"
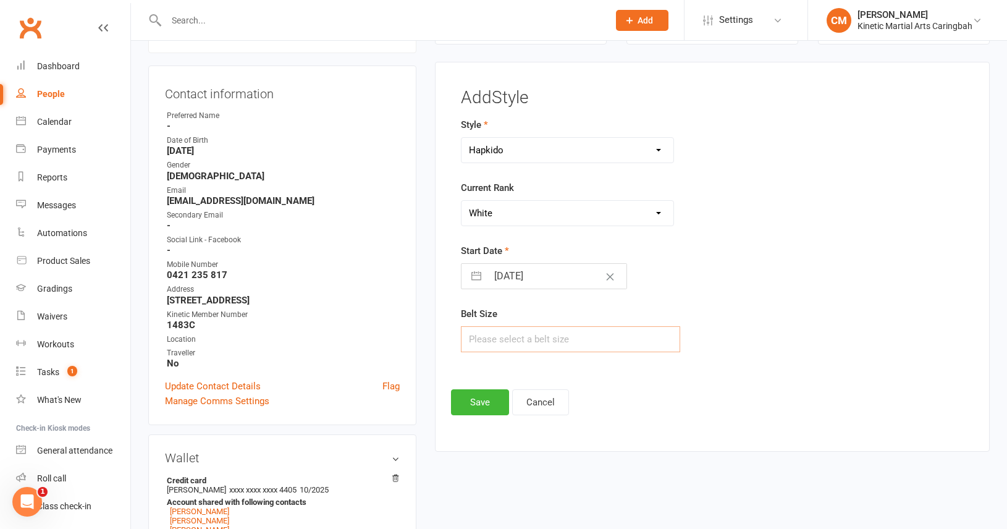
click at [546, 341] on input "text" at bounding box center [570, 339] width 219 height 26
type input "2"
drag, startPoint x: 478, startPoint y: 326, endPoint x: 493, endPoint y: 409, distance: 84.7
click at [493, 409] on button "Save" at bounding box center [480, 402] width 58 height 26
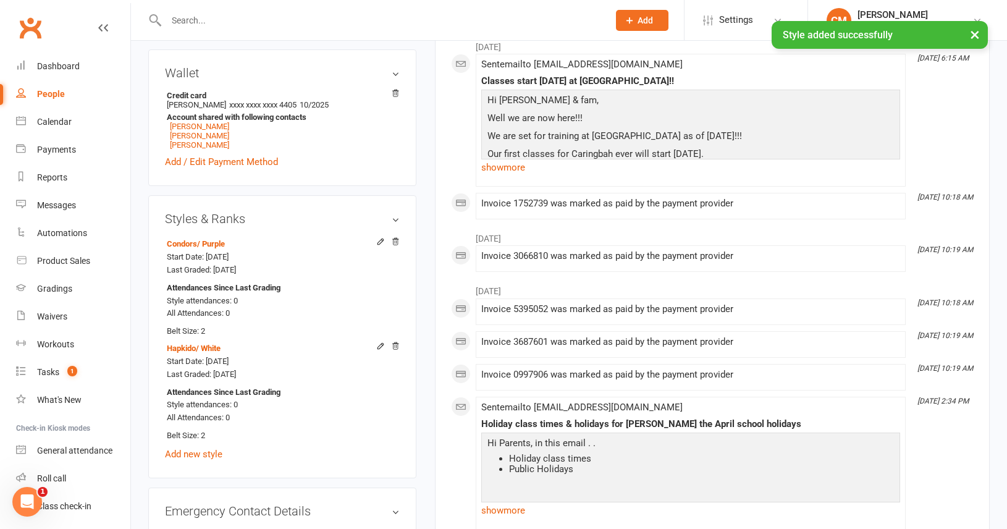
scroll to position [492, 0]
click at [312, 298] on div "Attendances Since Last Grading Style attendances: 0 All Attendances: 0" at bounding box center [280, 300] width 227 height 39
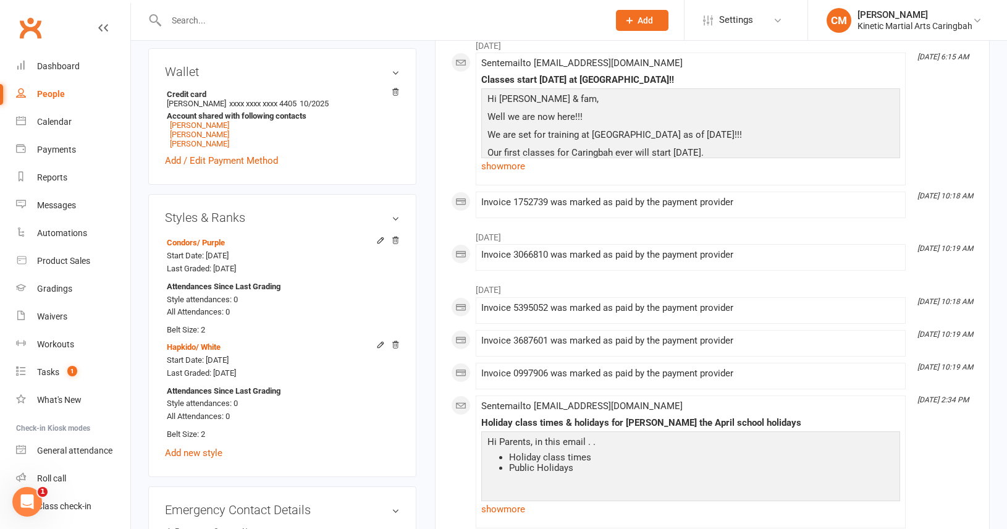
click at [342, 211] on h3 "Styles & Ranks" at bounding box center [282, 218] width 235 height 14
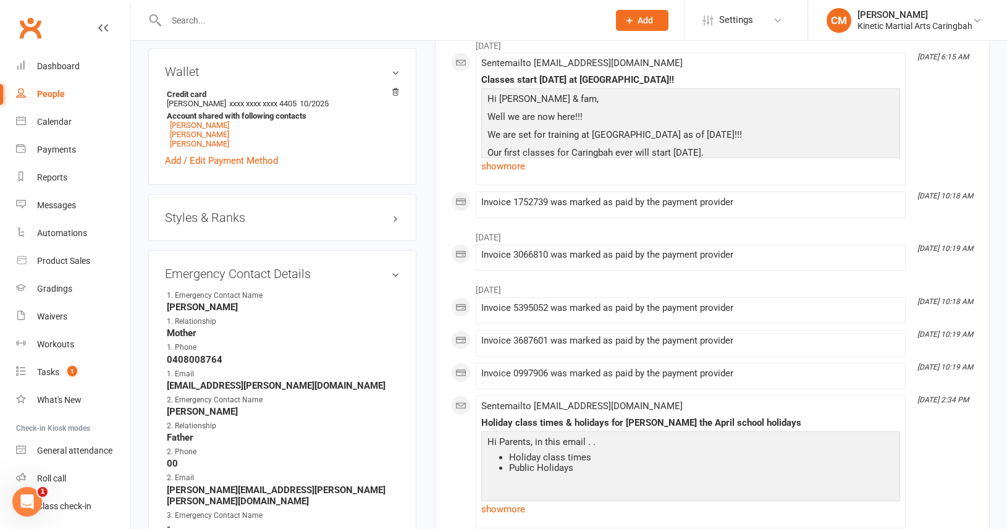
click at [342, 211] on h3 "Styles & Ranks" at bounding box center [282, 218] width 235 height 14
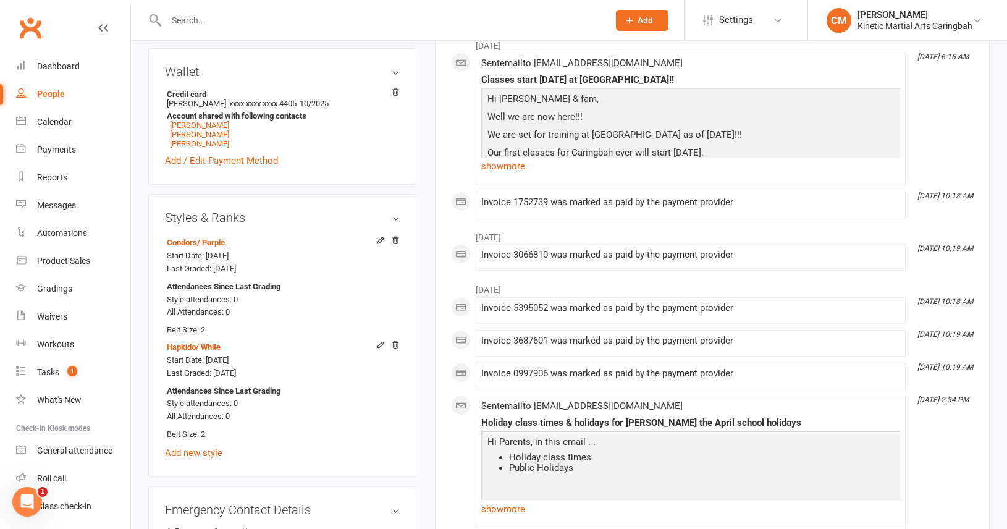
click at [394, 236] on icon at bounding box center [395, 240] width 9 height 9
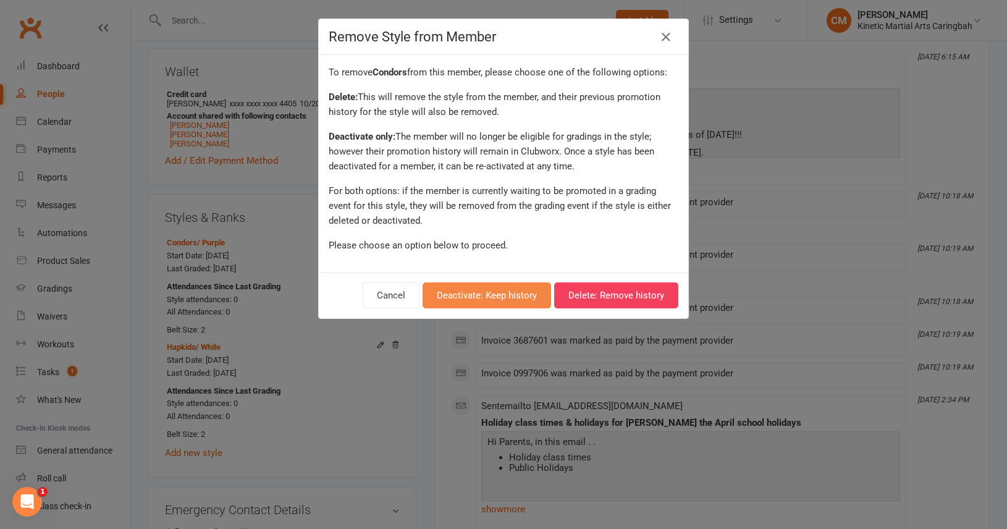
click at [497, 297] on button "Deactivate: Keep history" at bounding box center [487, 295] width 129 height 26
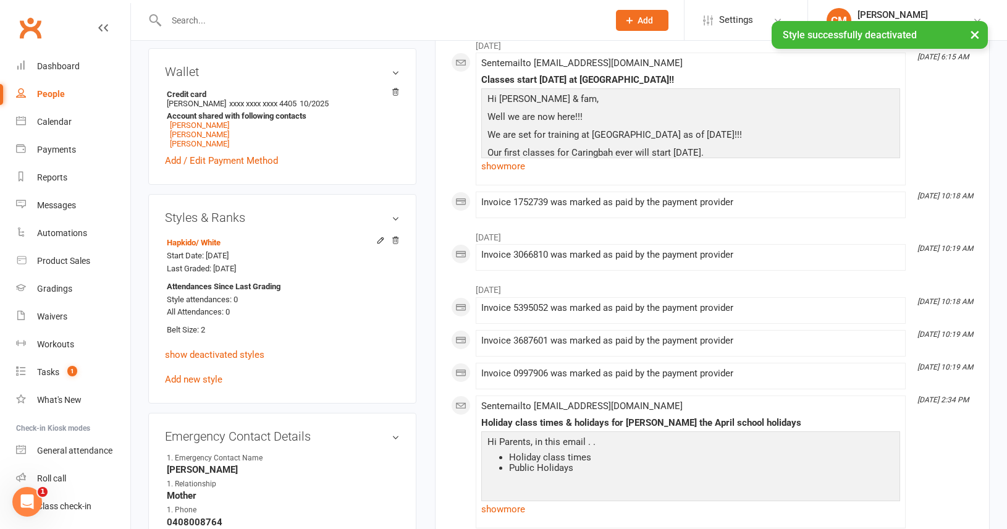
click at [226, 349] on link "show deactivated styles" at bounding box center [214, 354] width 99 height 11
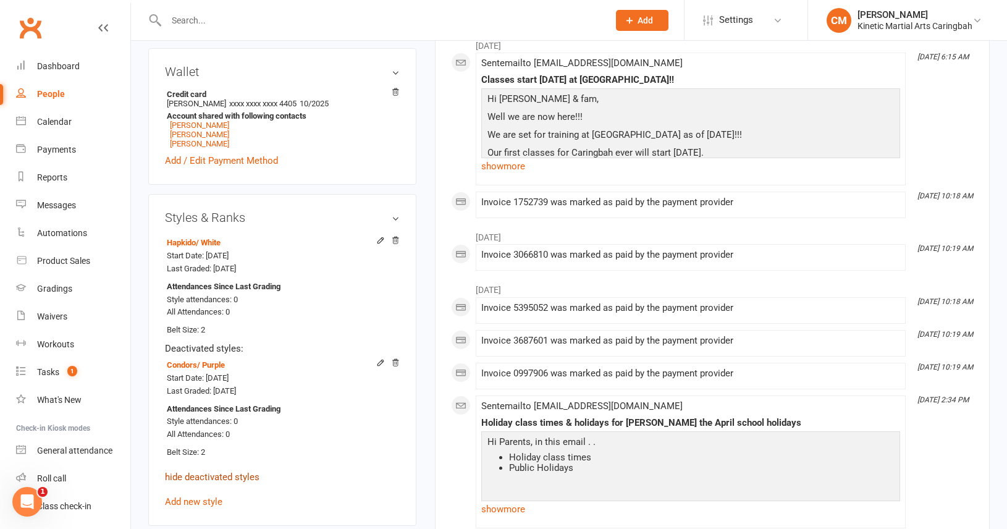
drag, startPoint x: 493, startPoint y: 409, endPoint x: 213, endPoint y: 474, distance: 287.4
click at [213, 474] on link "hide deactivated styles" at bounding box center [212, 477] width 95 height 11
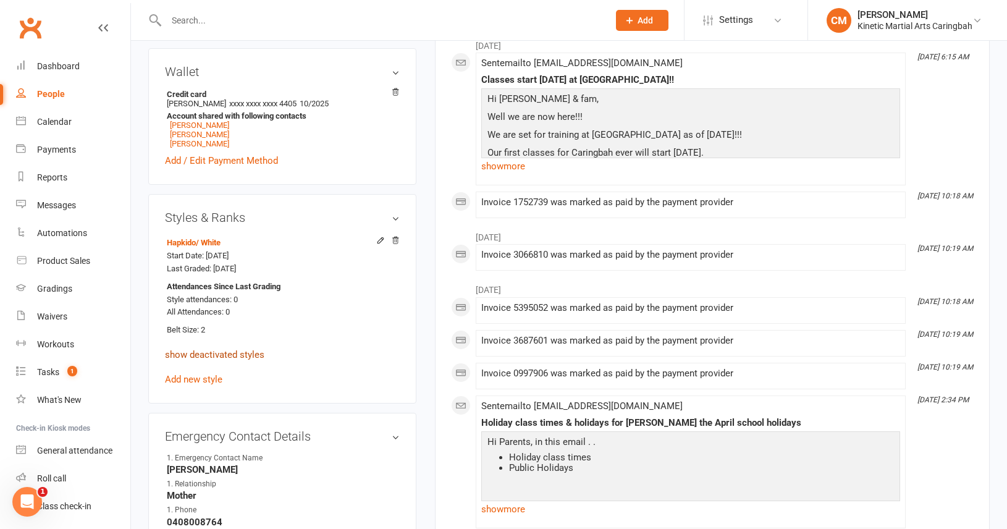
click at [237, 20] on input "text" at bounding box center [382, 20] width 438 height 17
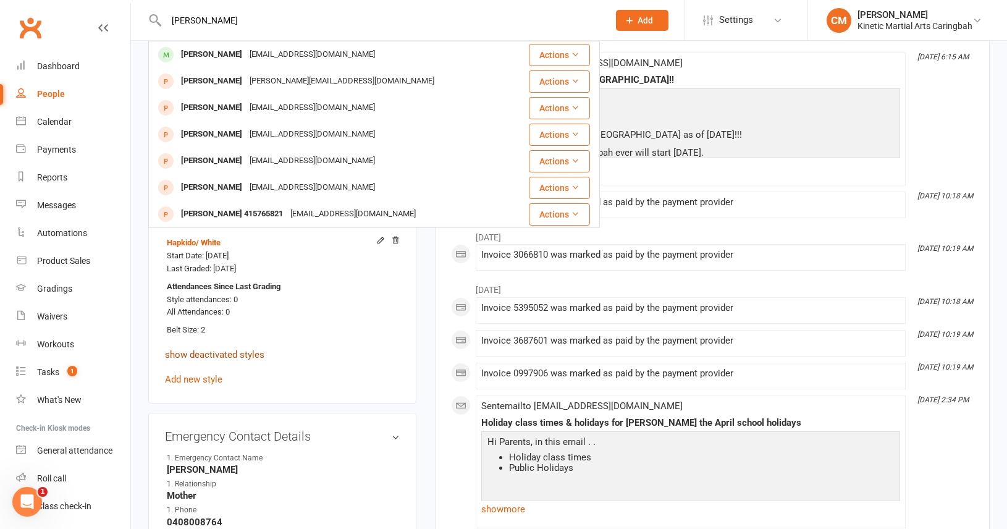
type input "[PERSON_NAME]"
click at [218, 54] on div "[PERSON_NAME]" at bounding box center [211, 55] width 69 height 18
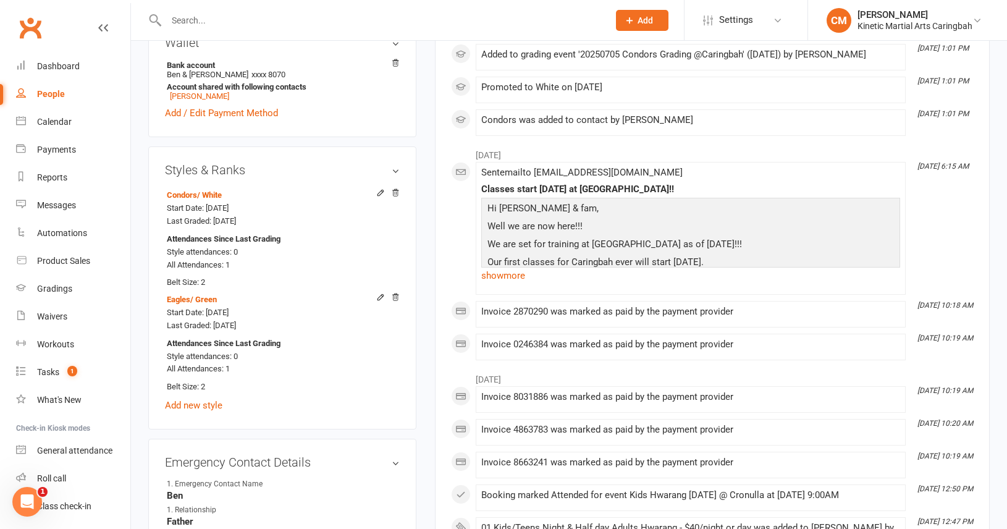
scroll to position [558, 0]
drag, startPoint x: 213, startPoint y: 474, endPoint x: 271, endPoint y: 321, distance: 163.7
click at [271, 321] on div "Start Date: [DATE] Last Graded: [DATE]" at bounding box center [280, 318] width 227 height 26
click at [396, 294] on icon at bounding box center [395, 295] width 6 height 7
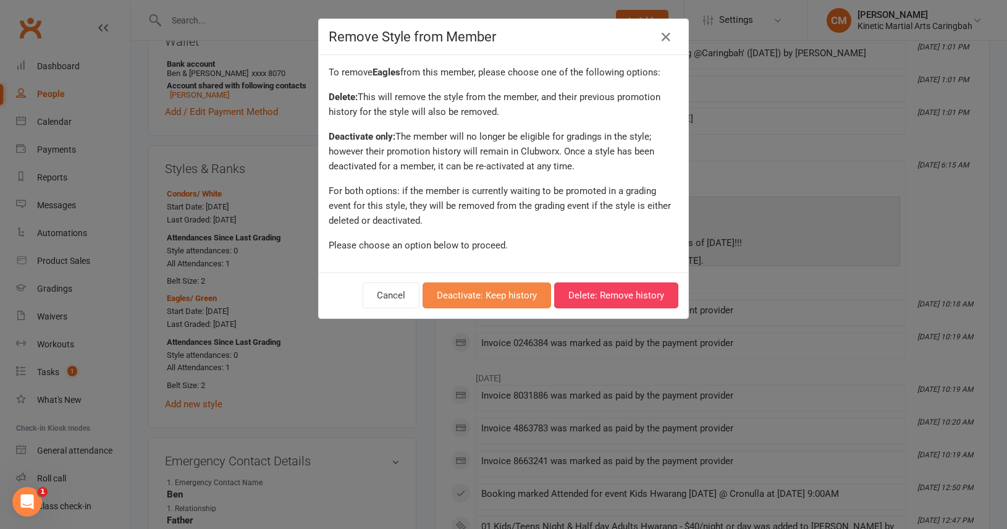
drag, startPoint x: 271, startPoint y: 321, endPoint x: 506, endPoint y: 295, distance: 236.2
click at [506, 295] on button "Deactivate: Keep history" at bounding box center [487, 295] width 129 height 26
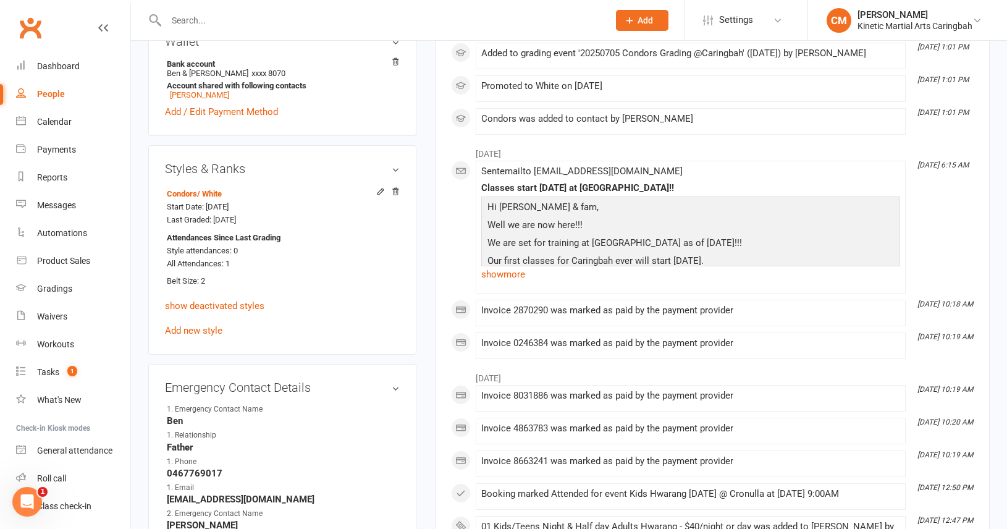
drag, startPoint x: 506, startPoint y: 295, endPoint x: 189, endPoint y: 12, distance: 424.5
click at [189, 12] on input "text" at bounding box center [382, 20] width 438 height 17
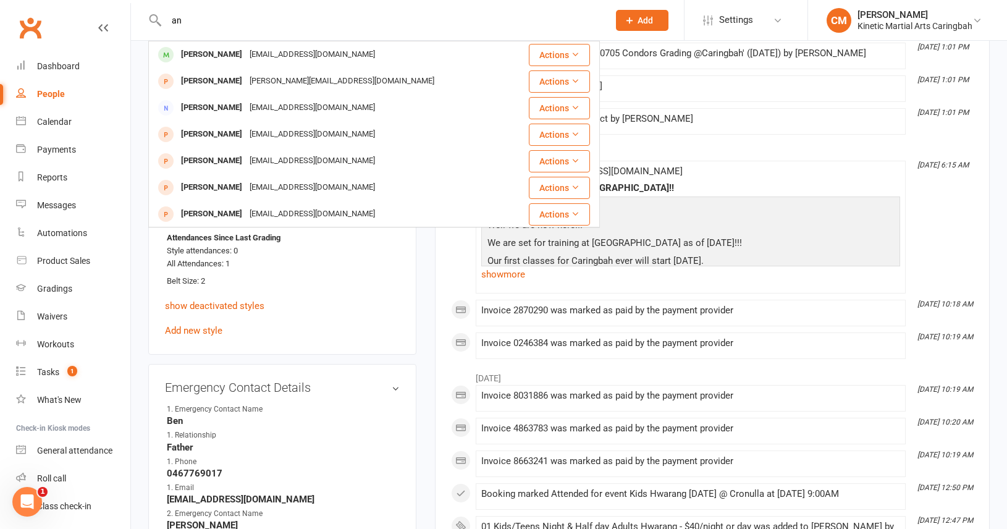
type input "a"
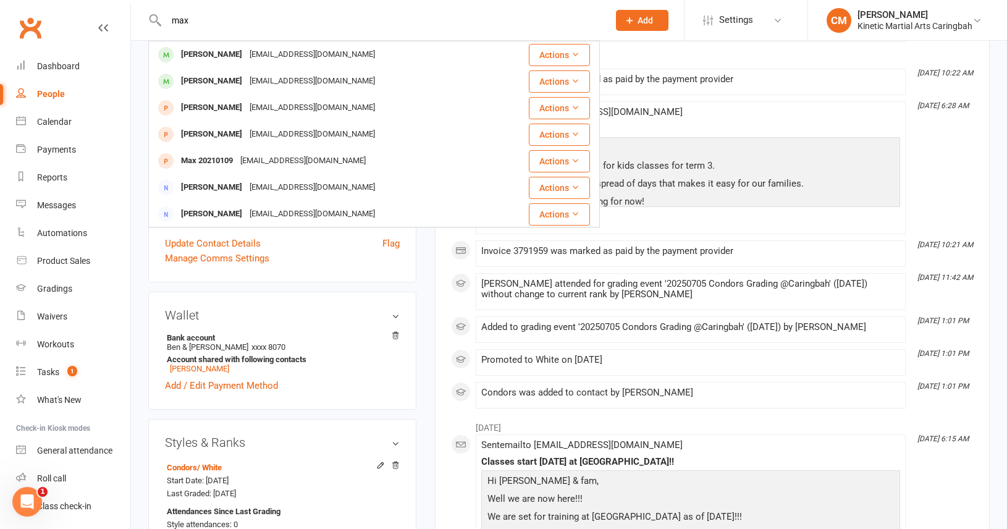
scroll to position [281, 0]
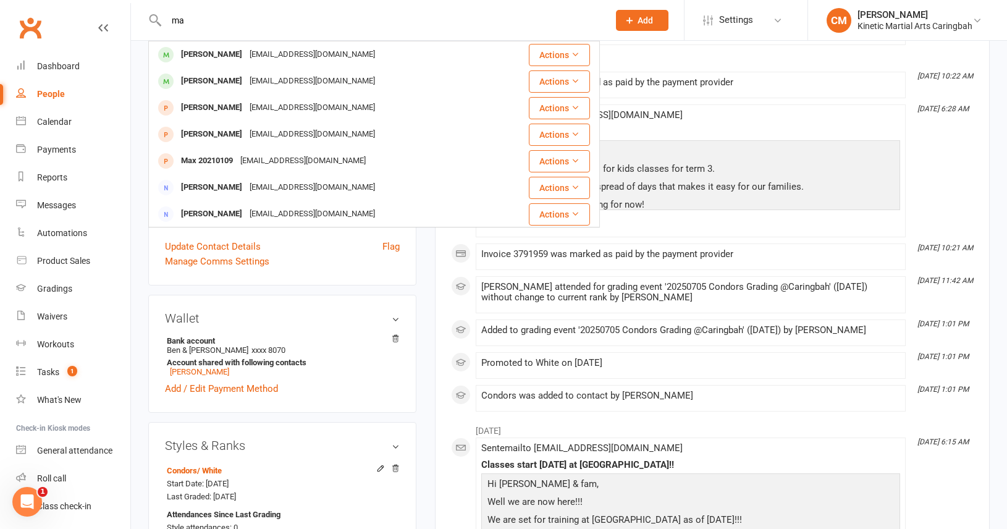
type input "m"
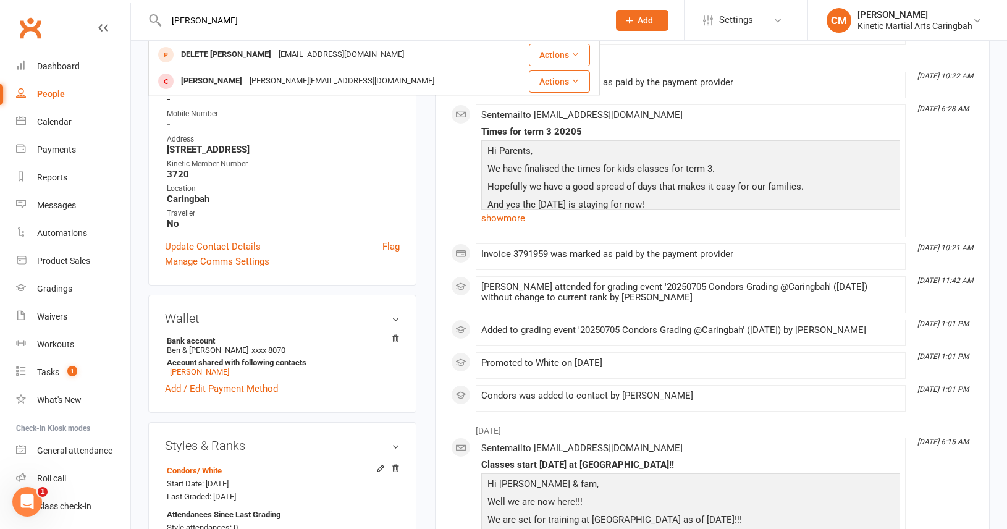
scroll to position [275, 0]
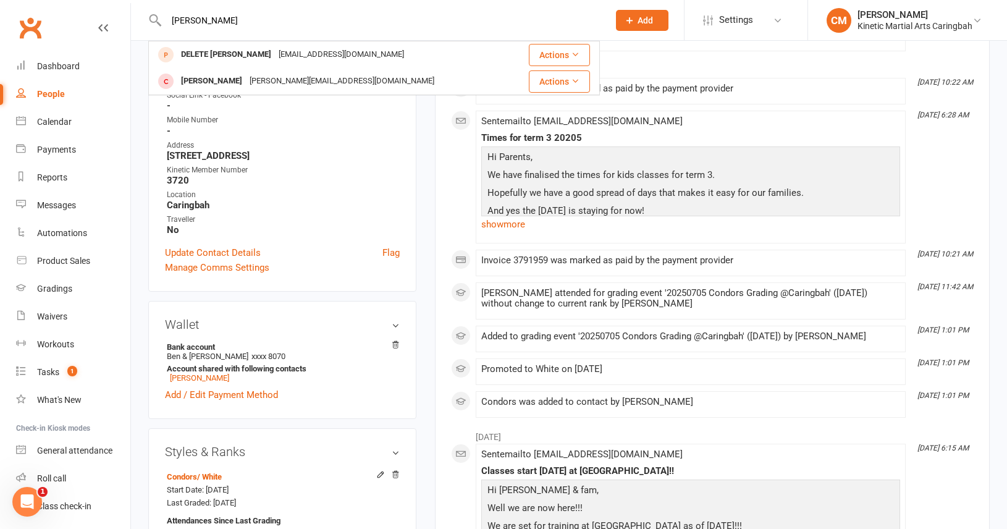
type input "[PERSON_NAME]"
click at [256, 83] on div "[PERSON_NAME][EMAIL_ADDRESS][DOMAIN_NAME]" at bounding box center [342, 81] width 192 height 18
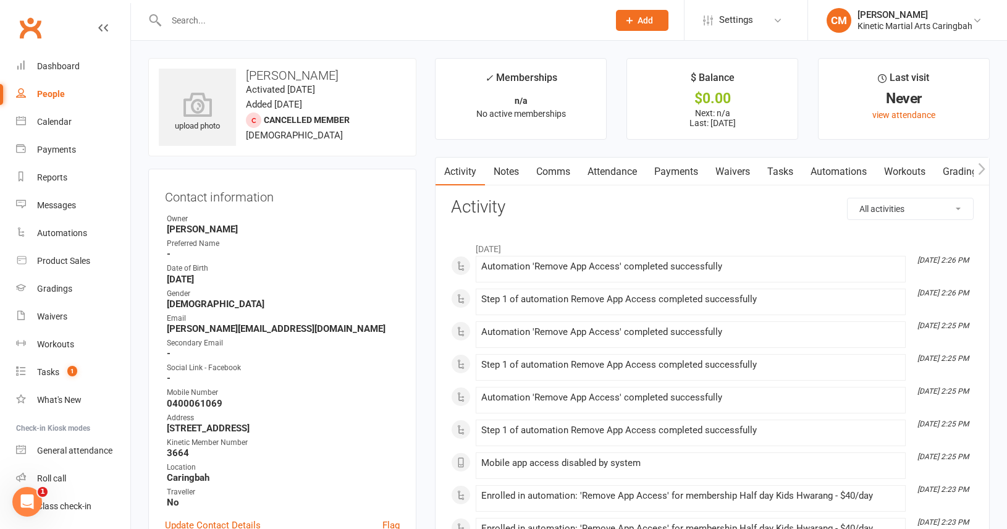
drag, startPoint x: 189, startPoint y: 12, endPoint x: 235, endPoint y: 20, distance: 47.0
click at [235, 20] on input "text" at bounding box center [382, 20] width 438 height 17
drag, startPoint x: 230, startPoint y: 28, endPoint x: 157, endPoint y: 20, distance: 73.4
click at [157, 20] on div "[PERSON_NAME] [PERSON_NAME] [EMAIL_ADDRESS][DOMAIN_NAME] Actions" at bounding box center [374, 20] width 452 height 40
drag, startPoint x: 219, startPoint y: 22, endPoint x: 152, endPoint y: 21, distance: 66.8
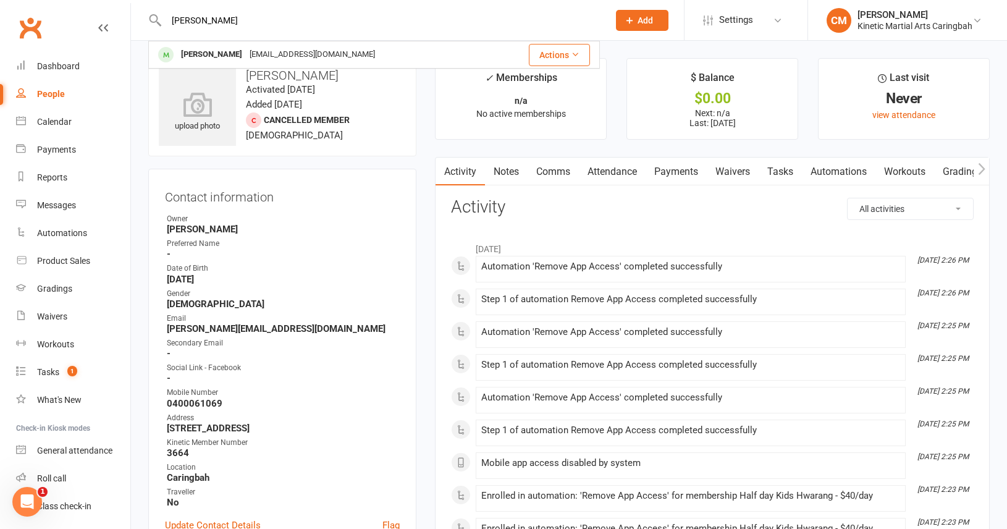
click at [152, 21] on div "[PERSON_NAME] [PERSON_NAME] [EMAIL_ADDRESS][DOMAIN_NAME] Actions" at bounding box center [374, 20] width 452 height 40
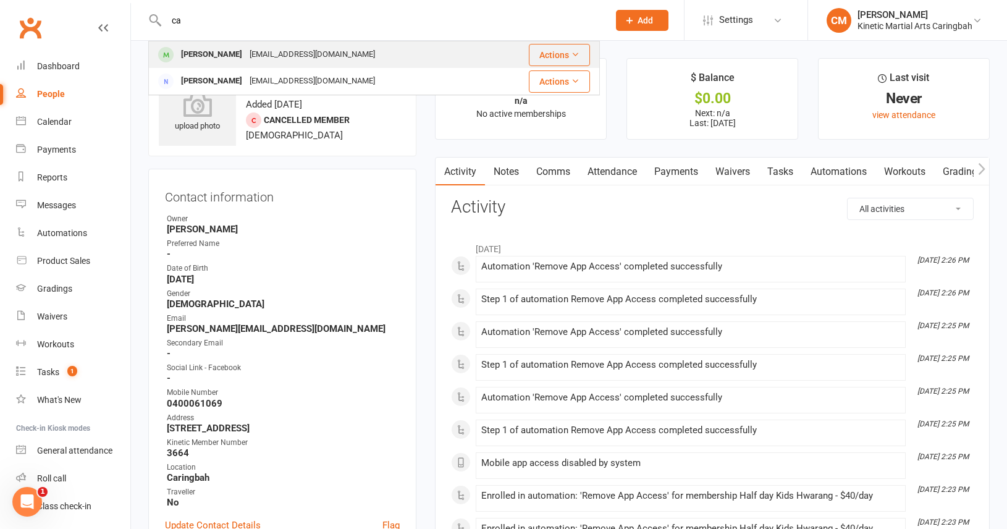
type input "c"
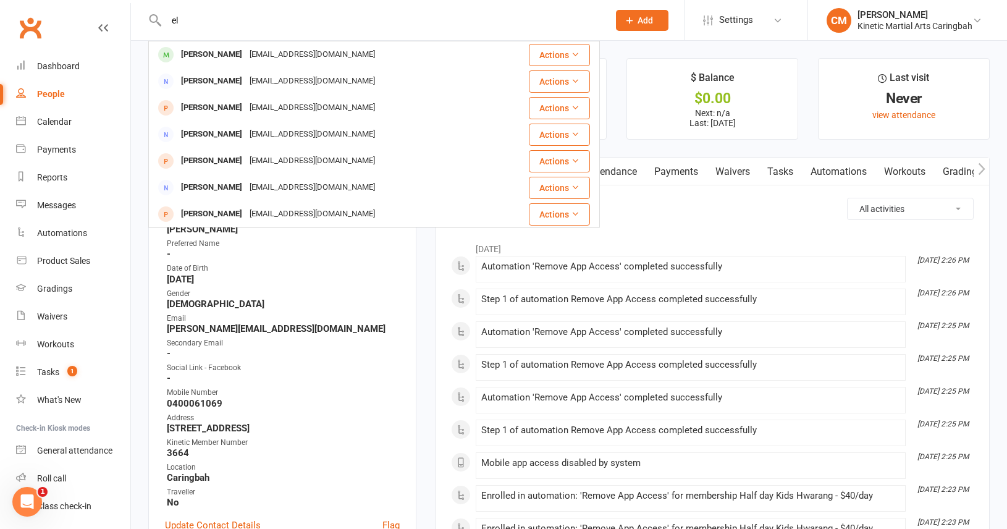
type input "e"
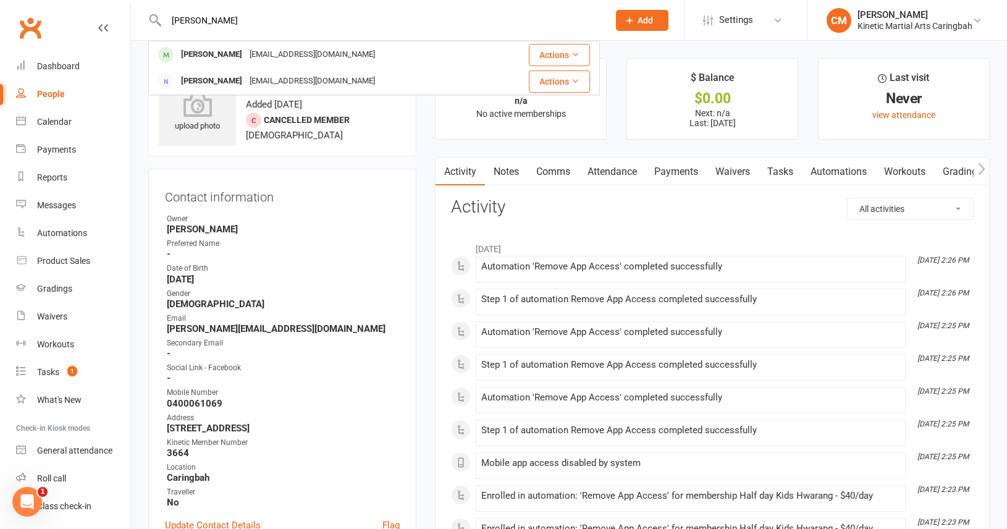
drag, startPoint x: 234, startPoint y: 22, endPoint x: 104, endPoint y: 19, distance: 129.2
click at [104, 3] on header "[PERSON_NAME] [EMAIL_ADDRESS][DOMAIN_NAME] Actions [PERSON_NAME] [EMAIL_ADDRESS…" at bounding box center [503, 3] width 1007 height 0
drag, startPoint x: 215, startPoint y: 20, endPoint x: 145, endPoint y: 18, distance: 70.5
click at [145, 18] on react-component "[PERSON_NAME] [EMAIL_ADDRESS][DOMAIN_NAME] Actions" at bounding box center [300, 20] width 600 height 40
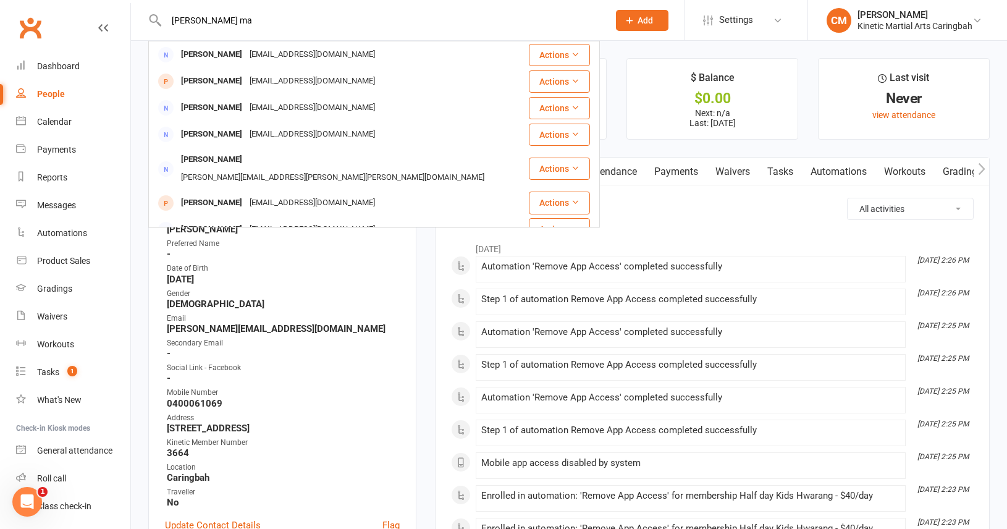
type input "[PERSON_NAME]"
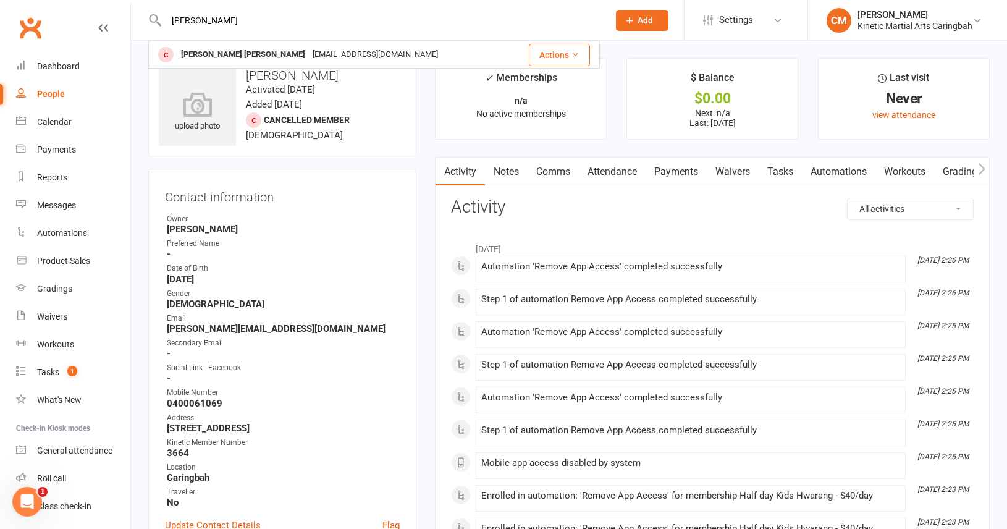
drag, startPoint x: 243, startPoint y: 19, endPoint x: 134, endPoint y: 15, distance: 109.5
click at [134, 15] on react-component "[PERSON_NAME] [PERSON_NAME] [PERSON_NAME] [EMAIL_ADDRESS][DOMAIN_NAME] Actions" at bounding box center [300, 20] width 600 height 40
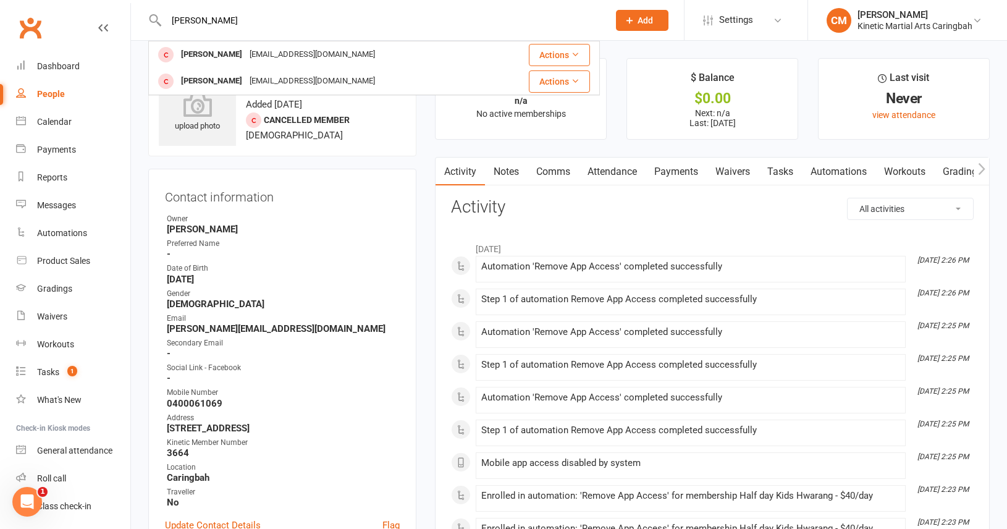
type input "[PERSON_NAME]"
drag, startPoint x: 227, startPoint y: 19, endPoint x: 86, endPoint y: 22, distance: 140.9
click at [86, 3] on header "[PERSON_NAME] [PERSON_NAME] [EMAIL_ADDRESS][DOMAIN_NAME] Actions Prospect Membe…" at bounding box center [503, 3] width 1007 height 0
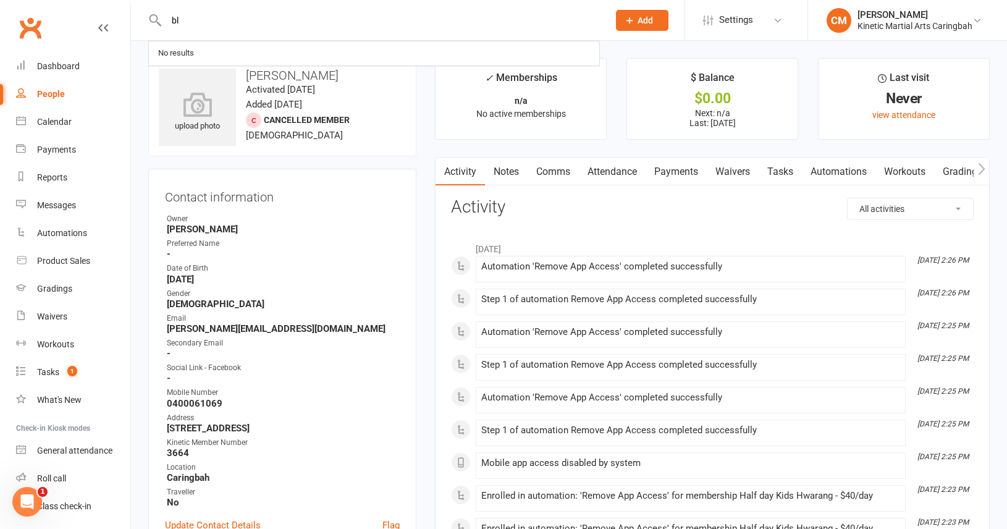
type input "b"
type input "[PERSON_NAME]"
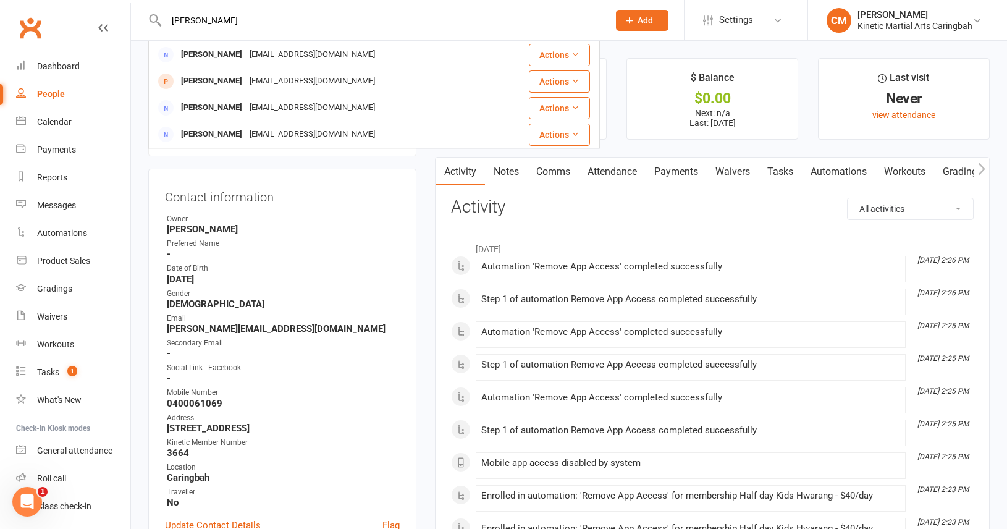
drag, startPoint x: 199, startPoint y: 21, endPoint x: 162, endPoint y: 20, distance: 37.1
click at [162, 20] on div "[PERSON_NAME] [PERSON_NAME] [EMAIL_ADDRESS][DOMAIN_NAME] Actions [PERSON_NAME] …" at bounding box center [374, 20] width 452 height 40
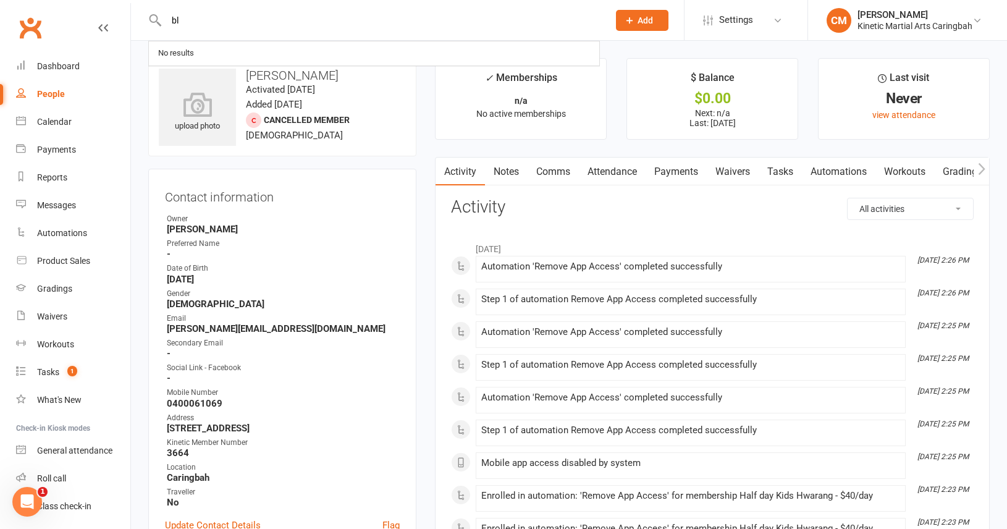
type input "b"
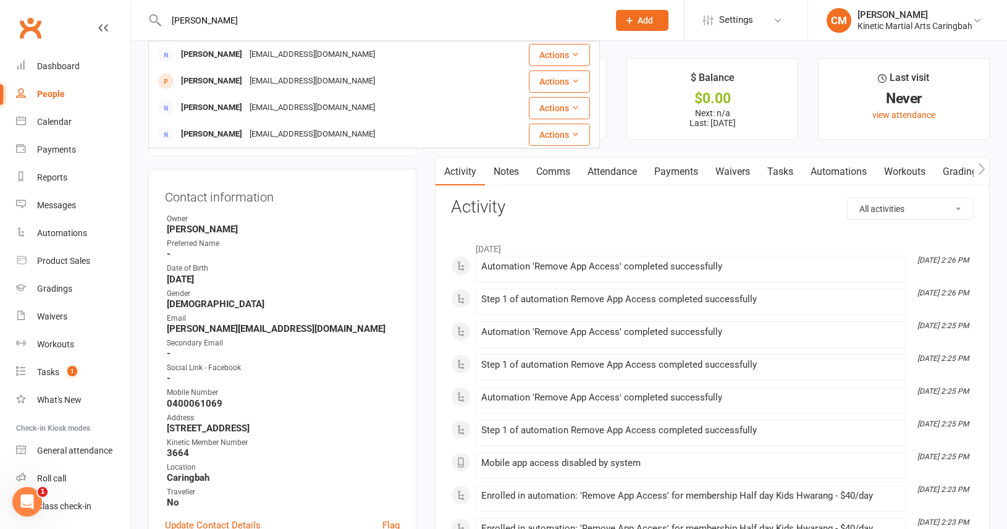
drag, startPoint x: 218, startPoint y: 26, endPoint x: 126, endPoint y: 25, distance: 92.1
click at [126, 3] on header "[PERSON_NAME] [PERSON_NAME] [EMAIL_ADDRESS][DOMAIN_NAME] Actions [PERSON_NAME] …" at bounding box center [503, 3] width 1007 height 0
drag, startPoint x: 213, startPoint y: 32, endPoint x: 172, endPoint y: 27, distance: 41.7
click at [172, 27] on div "[PERSON_NAME] [PERSON_NAME] [EMAIL_ADDRESS][DOMAIN_NAME] Actions [PERSON_NAME] …" at bounding box center [374, 20] width 452 height 40
drag, startPoint x: 209, startPoint y: 20, endPoint x: 167, endPoint y: 16, distance: 41.6
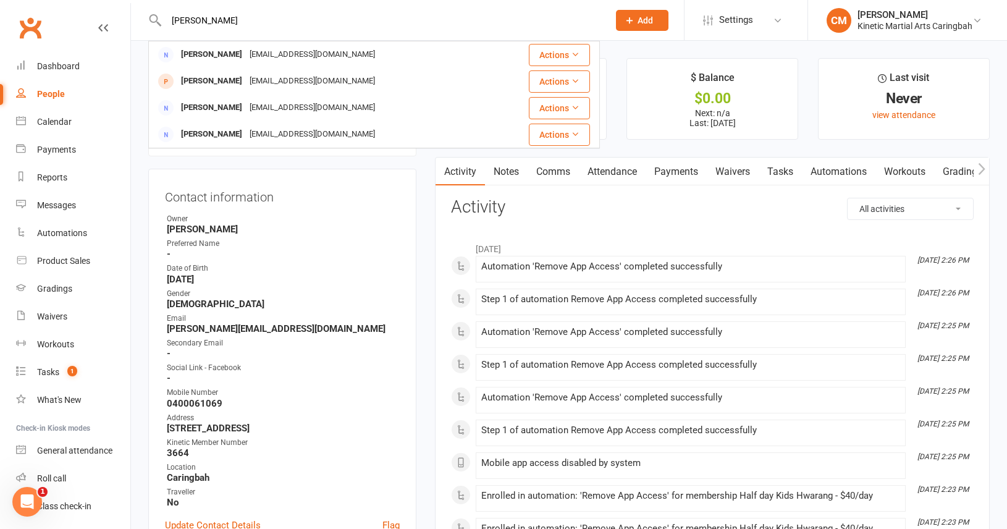
click at [167, 17] on input "[PERSON_NAME]" at bounding box center [382, 20] width 438 height 17
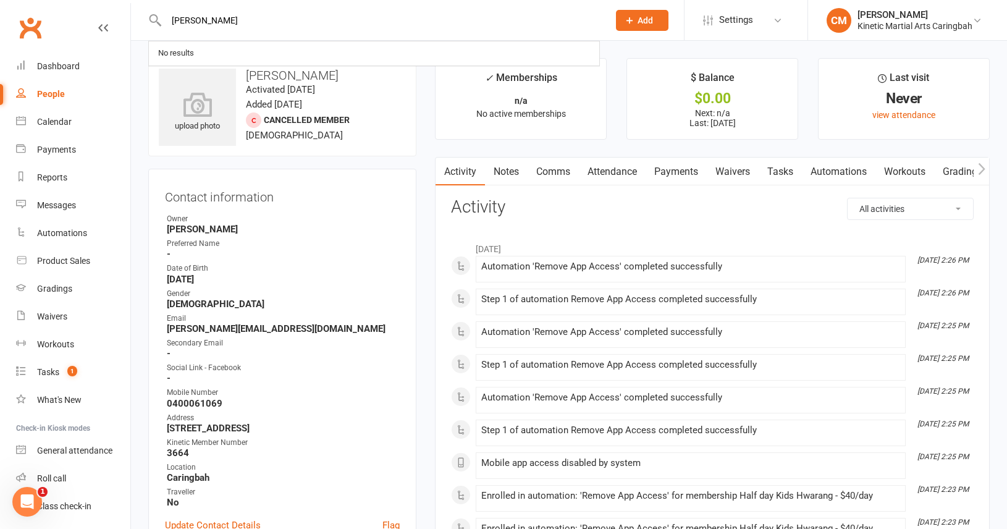
drag, startPoint x: 229, startPoint y: 22, endPoint x: 88, endPoint y: 22, distance: 141.5
click at [88, 3] on header "[PERSON_NAME] No results Prospect Member Non-attending contact Class / event Ap…" at bounding box center [503, 3] width 1007 height 0
drag, startPoint x: 219, startPoint y: 24, endPoint x: 134, endPoint y: 24, distance: 84.7
click at [134, 24] on react-component "[PERSON_NAME] [PERSON_NAME] [EMAIL_ADDRESS][DOMAIN_NAME] Actions" at bounding box center [300, 20] width 600 height 40
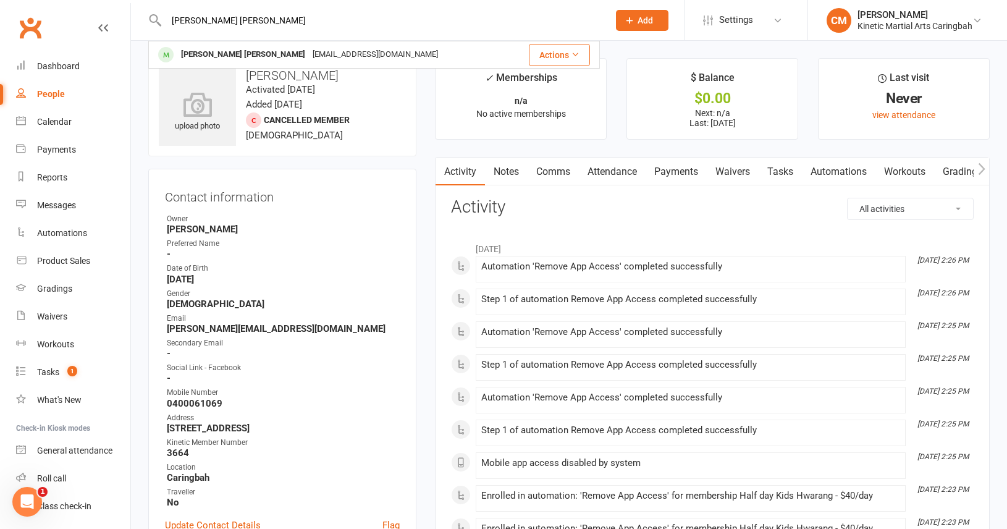
drag, startPoint x: 245, startPoint y: 22, endPoint x: 145, endPoint y: 21, distance: 100.7
click at [145, 21] on react-component "[PERSON_NAME] [PERSON_NAME] [PERSON_NAME] [PERSON_NAME] [EMAIL_ADDRESS][DOMAIN_…" at bounding box center [300, 20] width 600 height 40
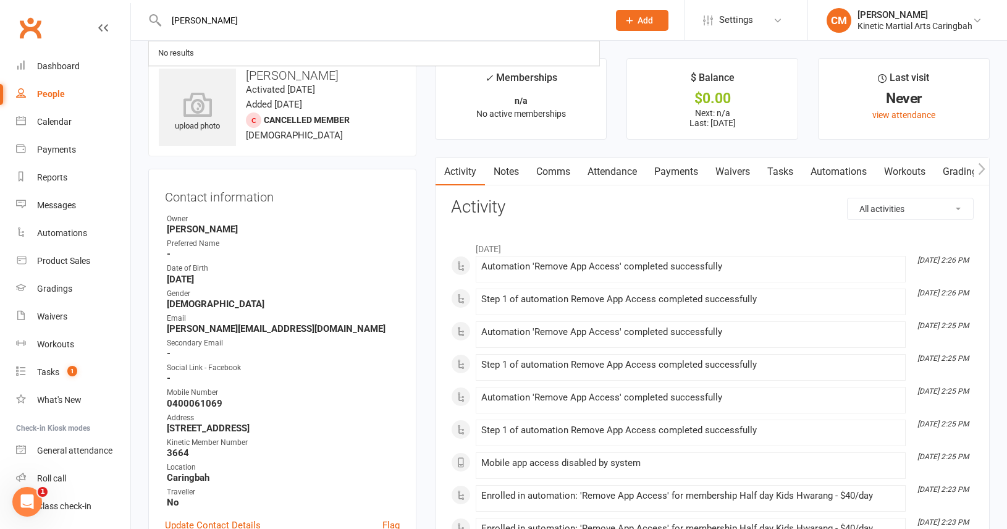
drag, startPoint x: 216, startPoint y: 22, endPoint x: 148, endPoint y: 22, distance: 67.4
click at [148, 22] on div "[PERSON_NAME] No results" at bounding box center [374, 20] width 452 height 40
drag, startPoint x: 207, startPoint y: 23, endPoint x: 128, endPoint y: 23, distance: 79.1
click at [128, 3] on header "will eve Will Eve [EMAIL_ADDRESS][DOMAIN_NAME] Actions Prospect Member Non-atte…" at bounding box center [503, 3] width 1007 height 0
type input "k"
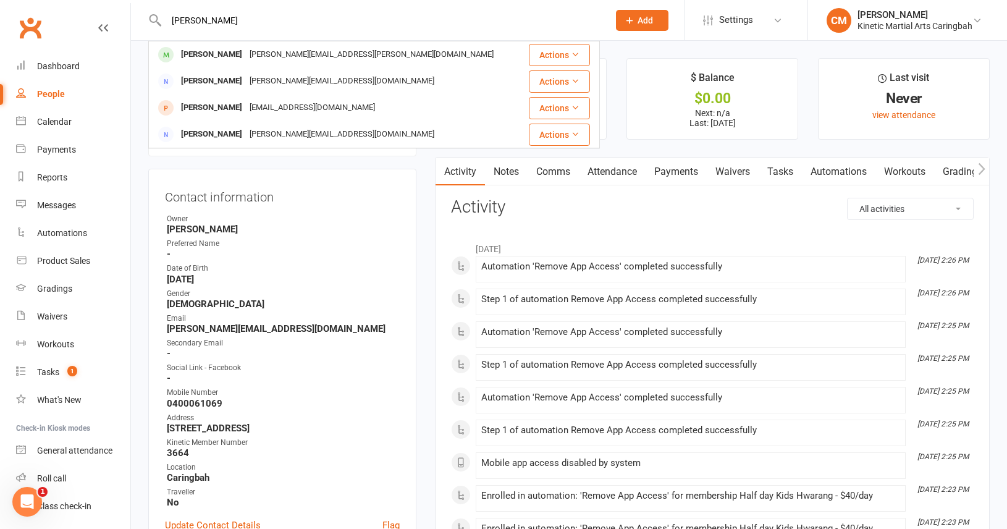
drag, startPoint x: 207, startPoint y: 22, endPoint x: 121, endPoint y: 22, distance: 85.9
click at [121, 3] on header "[PERSON_NAME] Krenek [EMAIL_ADDRESS][PERSON_NAME][DOMAIN_NAME] Actions [PERSON_…" at bounding box center [503, 3] width 1007 height 0
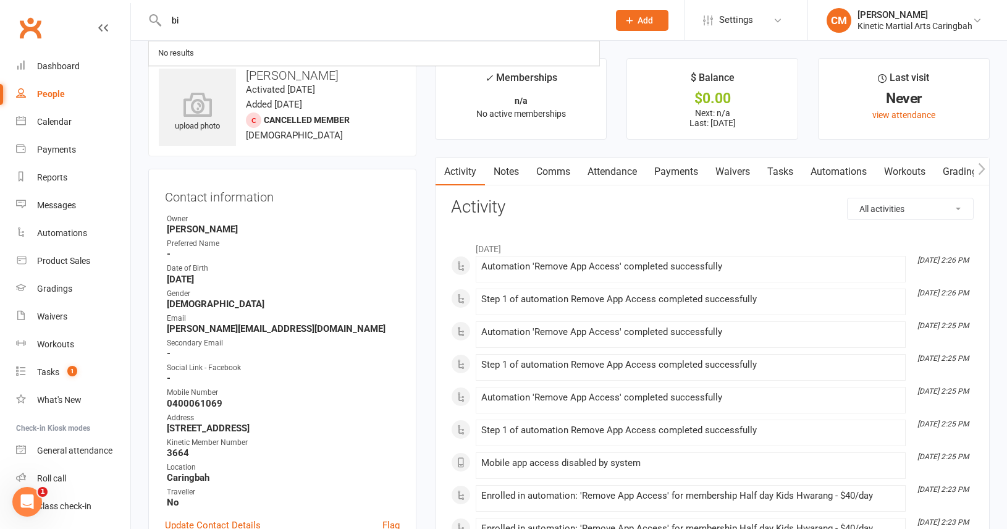
type input "b"
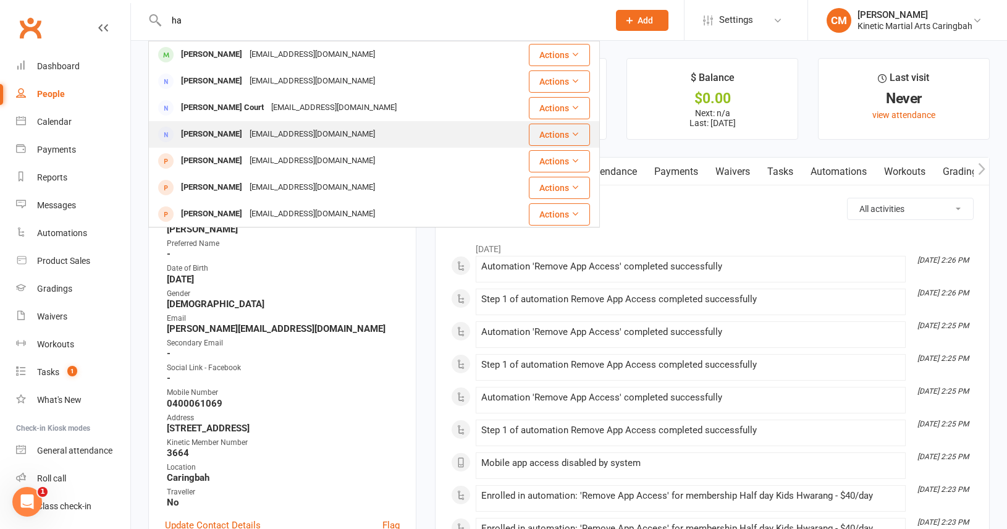
type input "h"
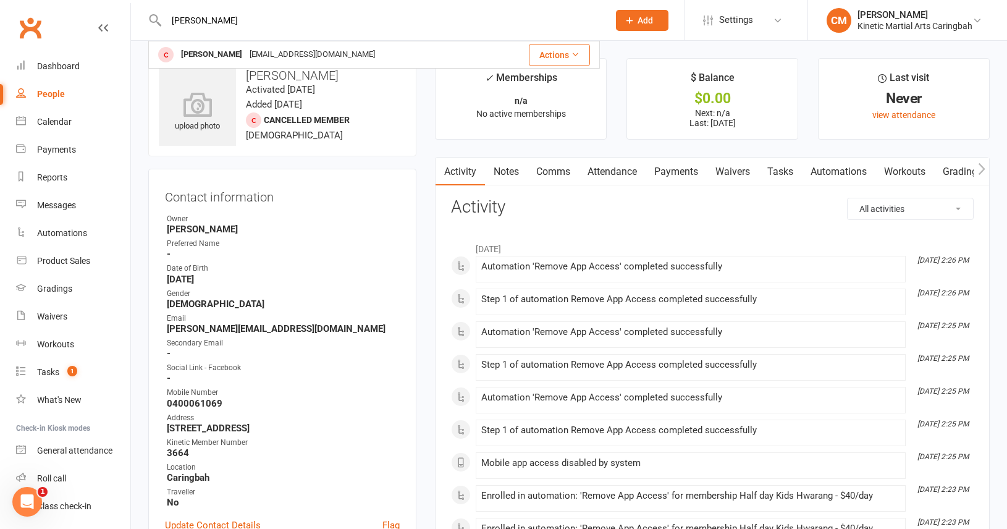
drag, startPoint x: 232, startPoint y: 17, endPoint x: 139, endPoint y: 11, distance: 92.9
click at [139, 11] on react-component "[PERSON_NAME] [PERSON_NAME] [EMAIL_ADDRESS][DOMAIN_NAME] Actions" at bounding box center [300, 20] width 600 height 40
drag, startPoint x: 208, startPoint y: 27, endPoint x: 156, endPoint y: 27, distance: 52.5
click at [156, 27] on div "[PERSON_NAME] [EMAIL_ADDRESS][DOMAIN_NAME] Actions" at bounding box center [374, 20] width 452 height 40
drag, startPoint x: 198, startPoint y: 23, endPoint x: 163, endPoint y: 20, distance: 34.7
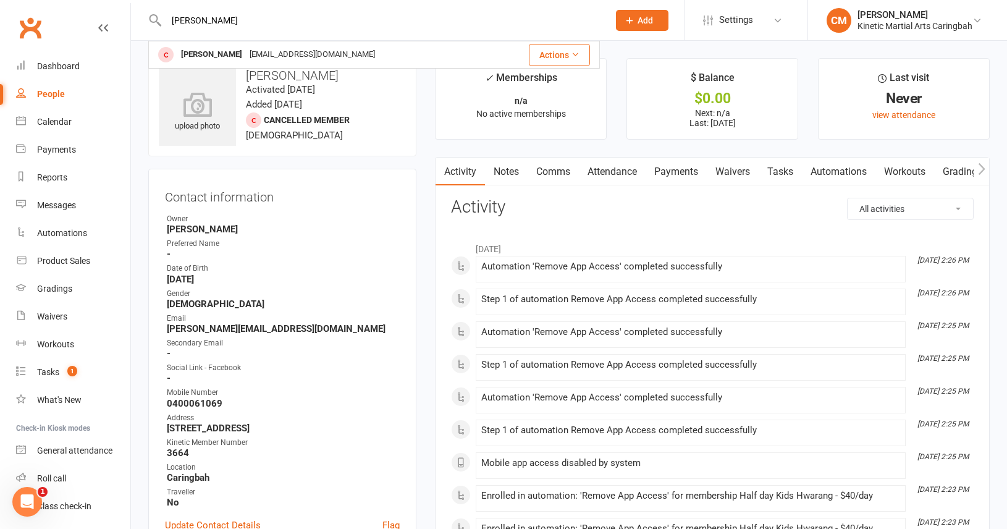
click at [163, 20] on input "[PERSON_NAME]" at bounding box center [382, 20] width 438 height 17
drag, startPoint x: 215, startPoint y: 23, endPoint x: 140, endPoint y: 22, distance: 74.8
click at [140, 22] on react-component "[PERSON_NAME] [PERSON_NAME] [EMAIL_ADDRESS][DOMAIN_NAME] Actions [PERSON_NAME] …" at bounding box center [300, 20] width 600 height 40
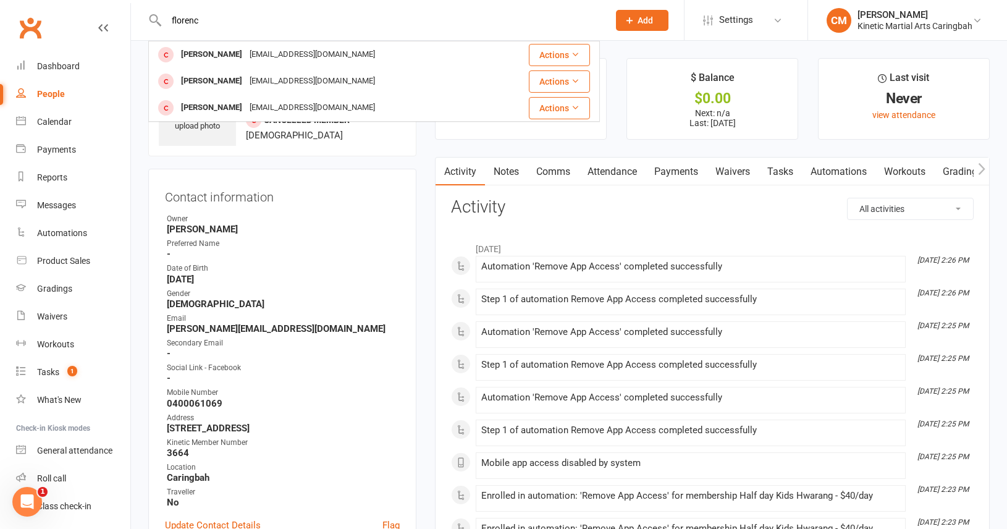
drag, startPoint x: 210, startPoint y: 28, endPoint x: 166, endPoint y: 20, distance: 45.3
click at [166, 20] on div "florenc [PERSON_NAME] [EMAIL_ADDRESS][DOMAIN_NAME] Actions [PERSON_NAME] [EMAIL…" at bounding box center [374, 20] width 452 height 40
drag, startPoint x: 204, startPoint y: 20, endPoint x: 141, endPoint y: 19, distance: 63.0
click at [141, 19] on react-component "florenc [PERSON_NAME] [EMAIL_ADDRESS][DOMAIN_NAME] Actions [PERSON_NAME] [EMAIL…" at bounding box center [300, 20] width 600 height 40
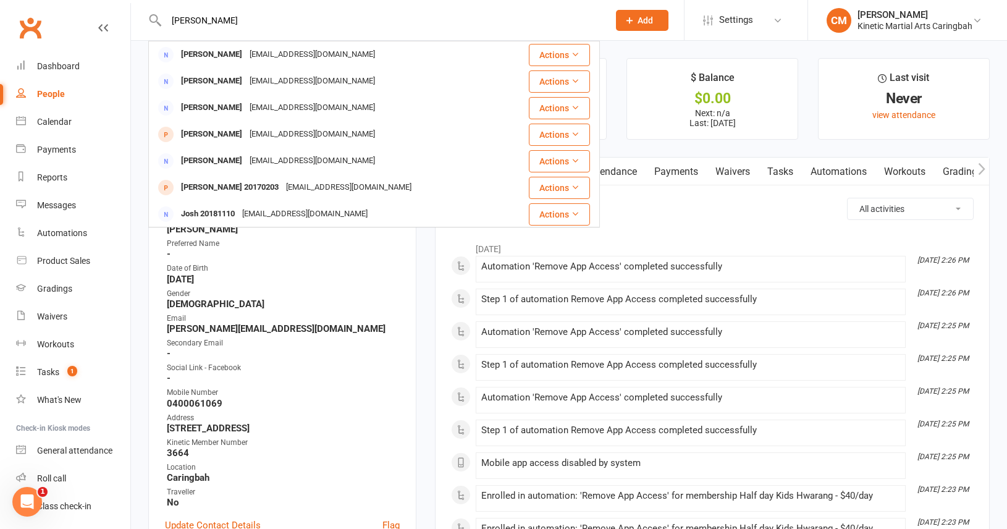
type input "[PERSON_NAME]"
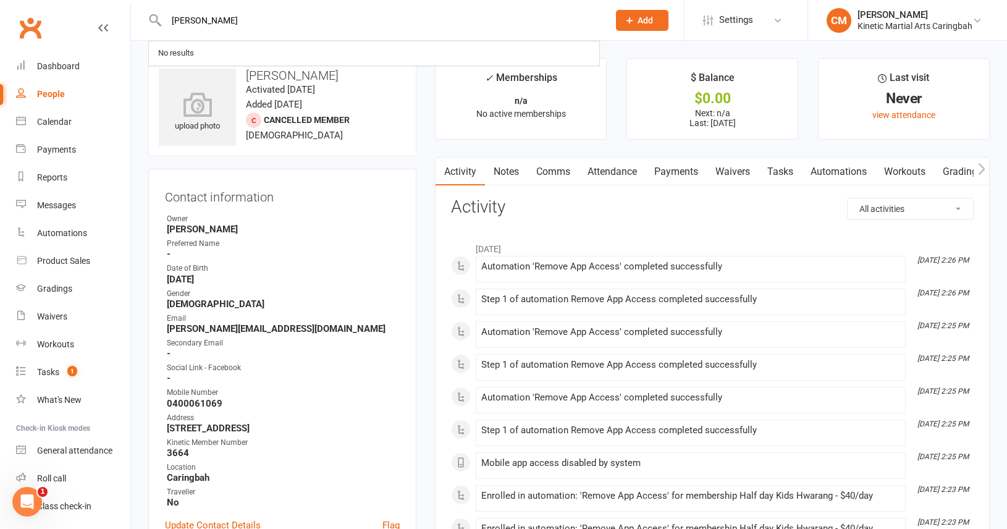
drag, startPoint x: 229, startPoint y: 25, endPoint x: 143, endPoint y: 25, distance: 86.5
click at [143, 25] on react-component "[PERSON_NAME] No results" at bounding box center [300, 20] width 600 height 40
drag, startPoint x: 230, startPoint y: 21, endPoint x: 117, endPoint y: 21, distance: 113.1
click at [117, 3] on header "[PERSON_NAME] No results Prospect Member Non-attending contact Class / event Ap…" at bounding box center [503, 3] width 1007 height 0
type input "j"
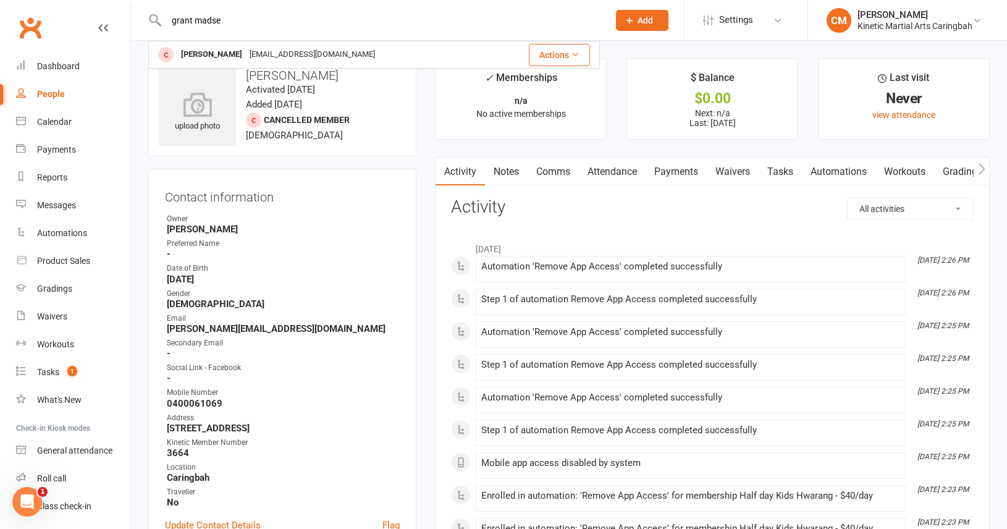
drag, startPoint x: 237, startPoint y: 22, endPoint x: 160, endPoint y: 9, distance: 77.7
click at [158, 11] on div "grant madse [PERSON_NAME] [EMAIL_ADDRESS][DOMAIN_NAME] Actions" at bounding box center [374, 20] width 452 height 40
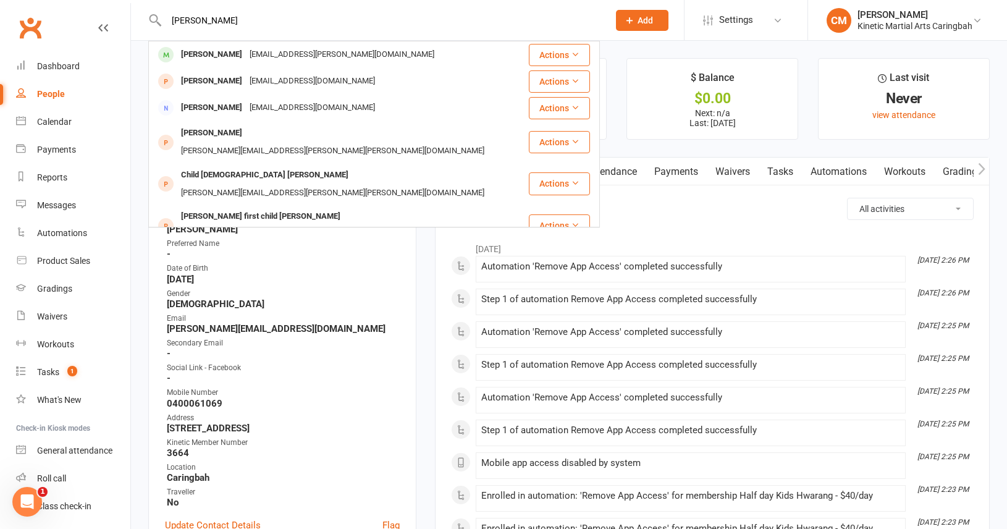
drag, startPoint x: 210, startPoint y: 19, endPoint x: 150, endPoint y: 18, distance: 60.0
click at [149, 19] on div "[PERSON_NAME] [EMAIL_ADDRESS][PERSON_NAME][DOMAIN_NAME] Actions [PERSON_NAME] […" at bounding box center [374, 20] width 452 height 40
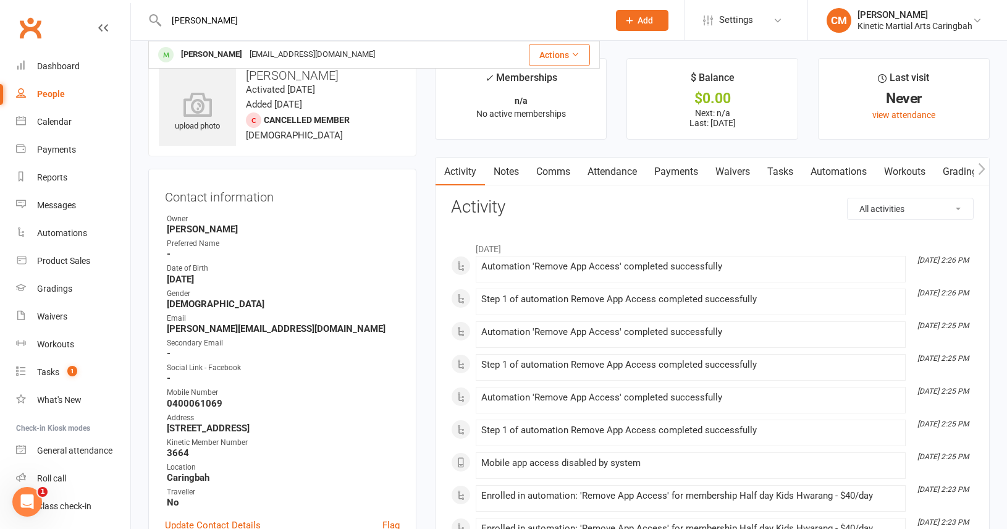
drag, startPoint x: 234, startPoint y: 19, endPoint x: 155, endPoint y: 14, distance: 78.6
click at [155, 14] on div "[PERSON_NAME] [PERSON_NAME] [EMAIL_ADDRESS][DOMAIN_NAME] Actions" at bounding box center [374, 20] width 452 height 40
drag, startPoint x: 222, startPoint y: 19, endPoint x: 110, endPoint y: 19, distance: 112.5
click at [110, 3] on header "[PERSON_NAME] [PERSON_NAME] [EMAIL_ADDRESS][DOMAIN_NAME] Actions Prospect Membe…" at bounding box center [503, 3] width 1007 height 0
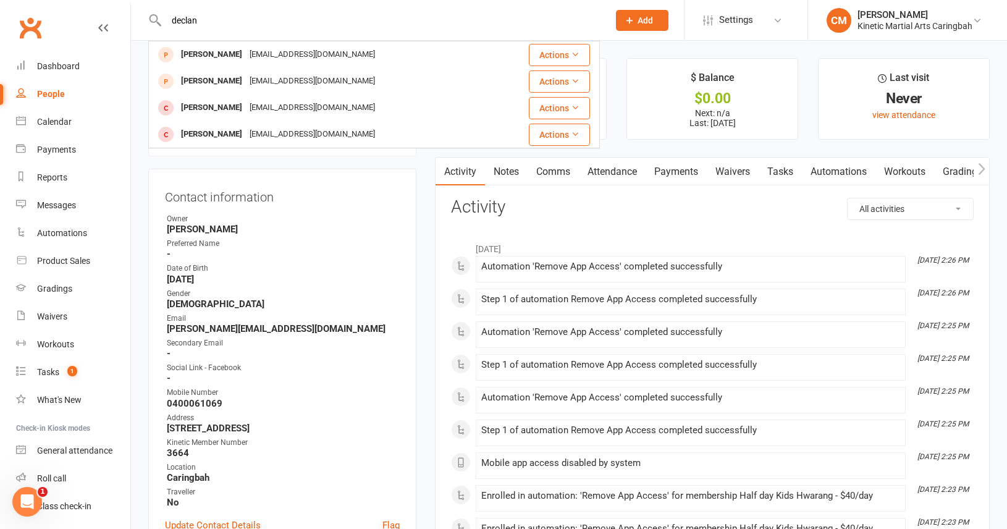
drag, startPoint x: 206, startPoint y: 25, endPoint x: 120, endPoint y: 25, distance: 86.5
click at [120, 3] on header "declan [PERSON_NAME] [EMAIL_ADDRESS][DOMAIN_NAME] Actions [PERSON_NAME] [EMAIL_…" at bounding box center [503, 3] width 1007 height 0
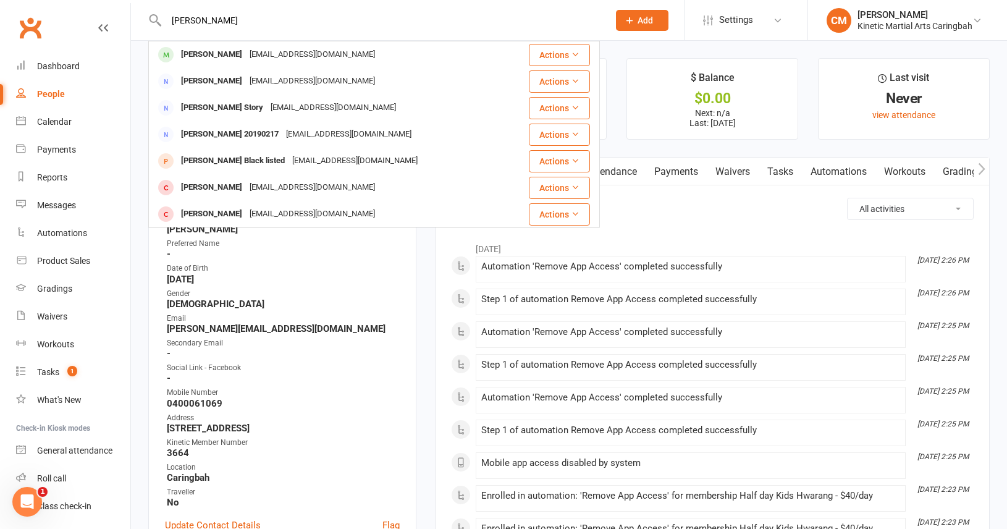
drag, startPoint x: 211, startPoint y: 26, endPoint x: 143, endPoint y: 26, distance: 68.0
click at [143, 26] on react-component "[PERSON_NAME] [PERSON_NAME] [EMAIL_ADDRESS][DOMAIN_NAME] Actions [PERSON_NAME] …" at bounding box center [300, 20] width 600 height 40
drag, startPoint x: 188, startPoint y: 23, endPoint x: 168, endPoint y: 23, distance: 20.4
click at [168, 23] on input "[PERSON_NAME]" at bounding box center [382, 20] width 438 height 17
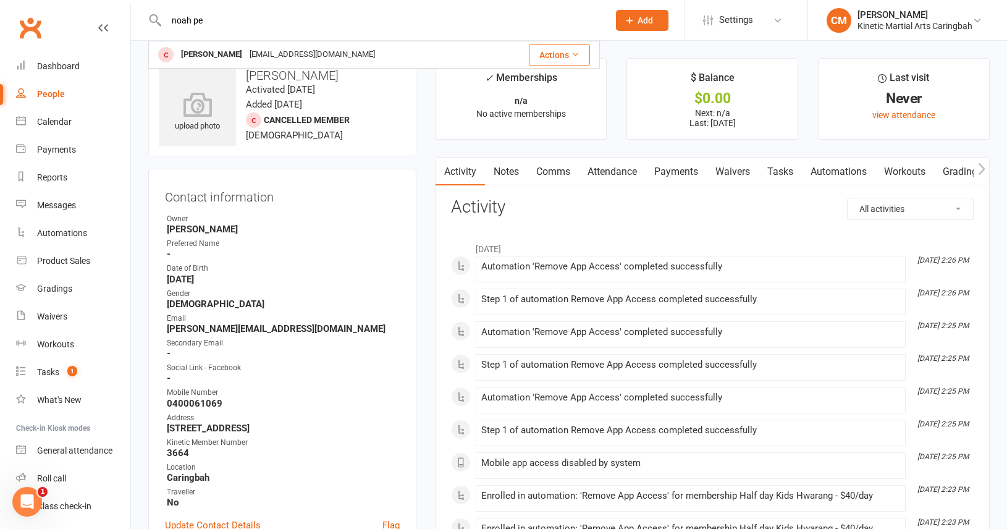
drag, startPoint x: 219, startPoint y: 17, endPoint x: 122, endPoint y: 14, distance: 97.7
click at [122, 3] on header "[PERSON_NAME] [PERSON_NAME] [EMAIL_ADDRESS][DOMAIN_NAME] Actions Prospect Membe…" at bounding box center [503, 3] width 1007 height 0
type input "[PERSON_NAME]"
drag, startPoint x: 210, startPoint y: 19, endPoint x: 143, endPoint y: 11, distance: 66.7
click at [143, 11] on react-component "[PERSON_NAME] No results" at bounding box center [300, 20] width 600 height 40
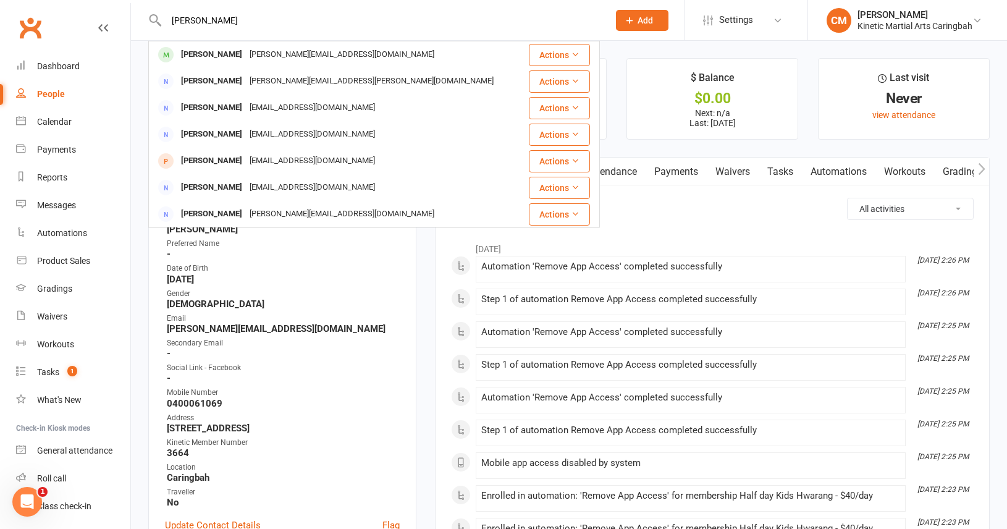
drag, startPoint x: 213, startPoint y: 25, endPoint x: 139, endPoint y: 22, distance: 73.6
click at [141, 22] on react-component "[PERSON_NAME] Adams [EMAIL_ADDRESS][DOMAIN_NAME] Actions [PERSON_NAME] [PERSON_…" at bounding box center [300, 20] width 600 height 40
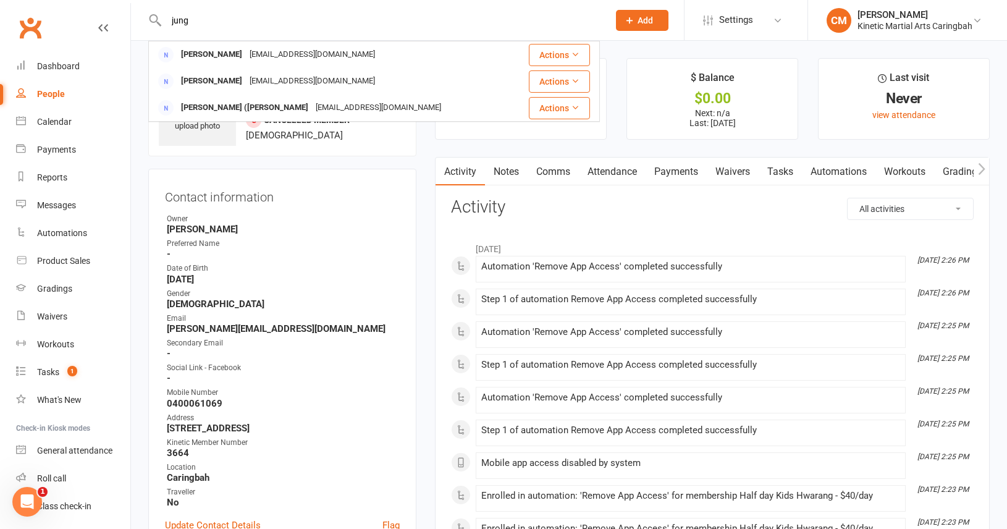
drag, startPoint x: 219, startPoint y: 26, endPoint x: 164, endPoint y: 21, distance: 55.2
click at [164, 22] on input "jung" at bounding box center [382, 20] width 438 height 17
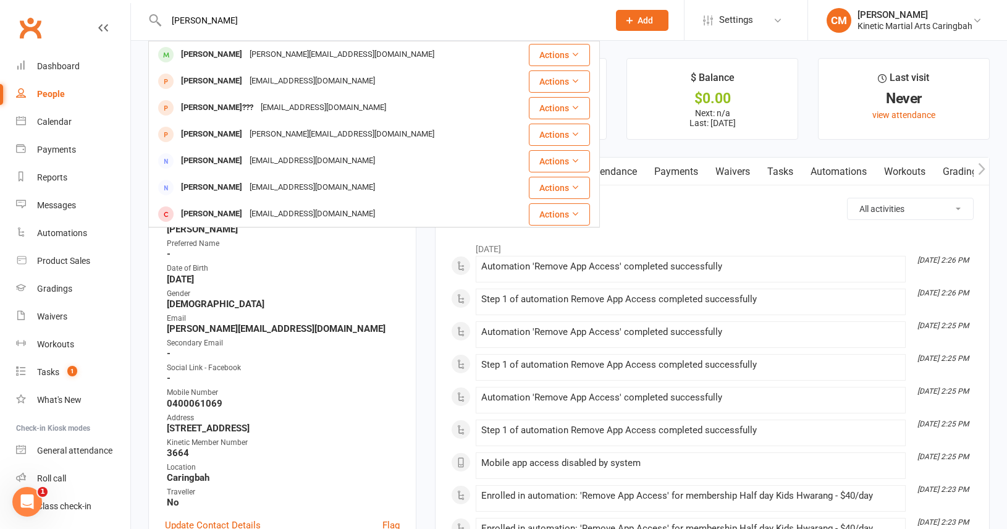
drag, startPoint x: 219, startPoint y: 22, endPoint x: 92, endPoint y: 17, distance: 126.8
click at [92, 3] on header "[PERSON_NAME] [PERSON_NAME] [EMAIL_ADDRESS][DOMAIN_NAME] Actions [PERSON_NAME] …" at bounding box center [503, 3] width 1007 height 0
type input "b"
type input "[PERSON_NAME] me"
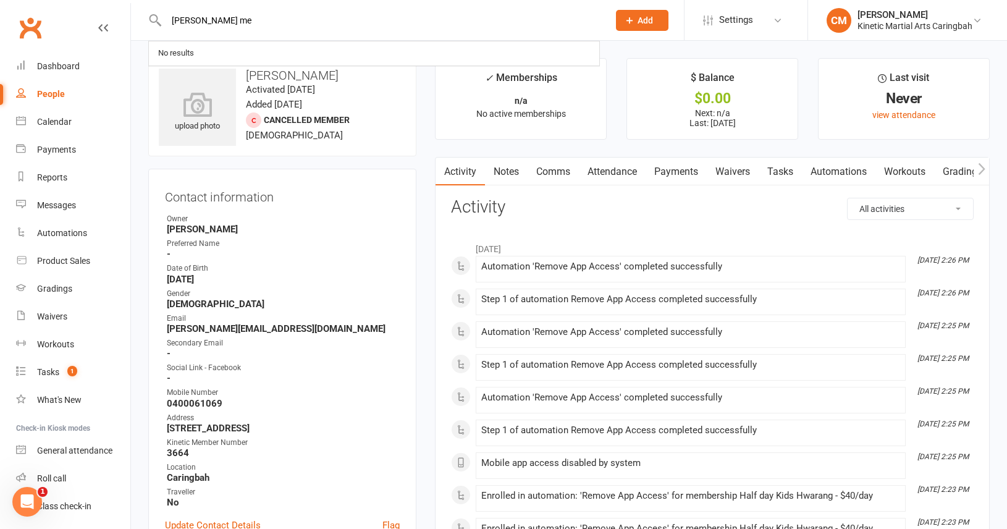
drag, startPoint x: 212, startPoint y: 20, endPoint x: 115, endPoint y: 19, distance: 97.0
click at [115, 3] on header "[PERSON_NAME] me No results Prospect Member Non-attending contact Class / event…" at bounding box center [503, 3] width 1007 height 0
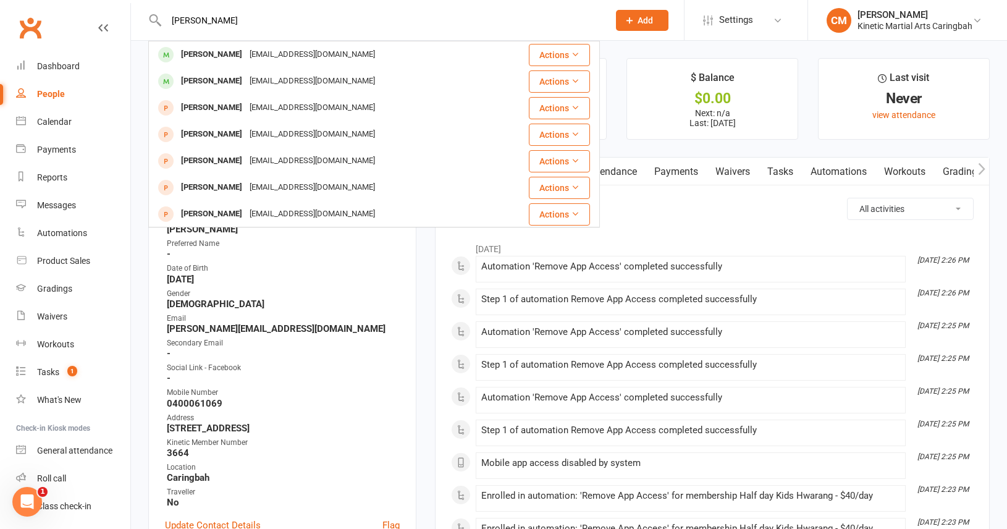
drag, startPoint x: 213, startPoint y: 21, endPoint x: 131, endPoint y: 17, distance: 81.7
click at [131, 17] on react-component "[PERSON_NAME] [PERSON_NAME] [EMAIL_ADDRESS][DOMAIN_NAME] Actions [PERSON_NAME] …" at bounding box center [300, 20] width 600 height 40
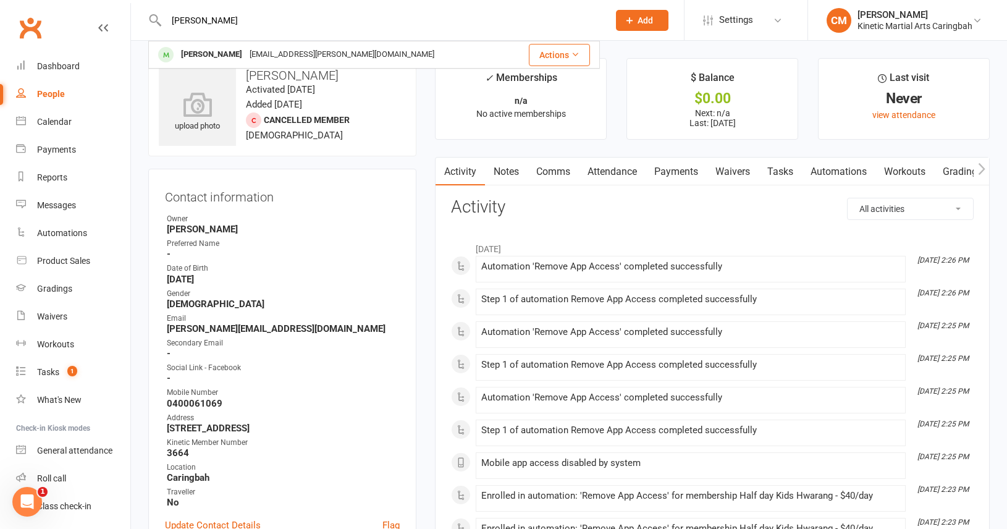
drag, startPoint x: 214, startPoint y: 23, endPoint x: 104, endPoint y: 20, distance: 110.0
click at [104, 3] on header "luke [PERSON_NAME] Altamura [EMAIL_ADDRESS][PERSON_NAME][DOMAIN_NAME] Actions P…" at bounding box center [503, 3] width 1007 height 0
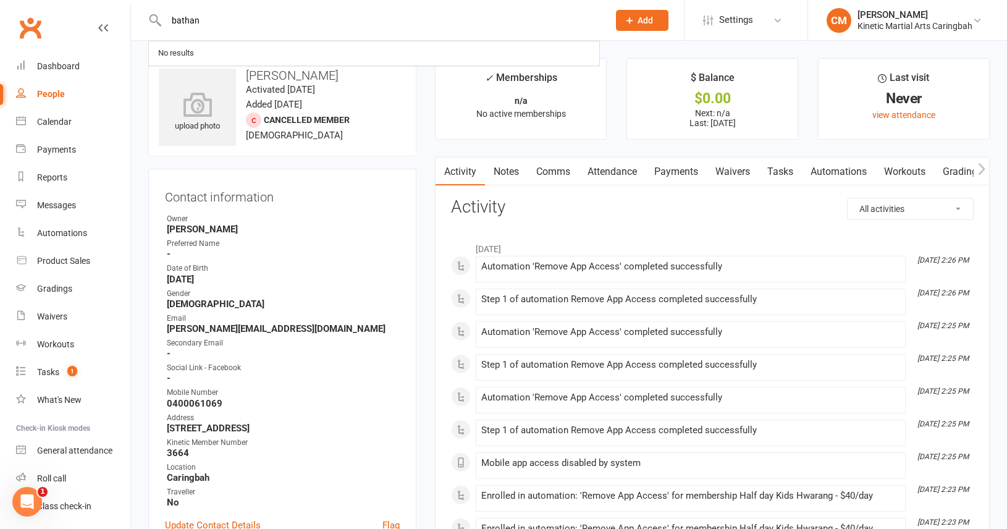
drag, startPoint x: 217, startPoint y: 20, endPoint x: 97, endPoint y: 18, distance: 119.9
click at [97, 3] on header "bathan No results Prospect Member Non-attending contact Class / event Appointme…" at bounding box center [503, 3] width 1007 height 0
drag, startPoint x: 218, startPoint y: 19, endPoint x: 111, endPoint y: 18, distance: 106.9
click at [111, 3] on header "[PERSON_NAME] No results Prospect Member Non-attending contact Class / event Ap…" at bounding box center [503, 3] width 1007 height 0
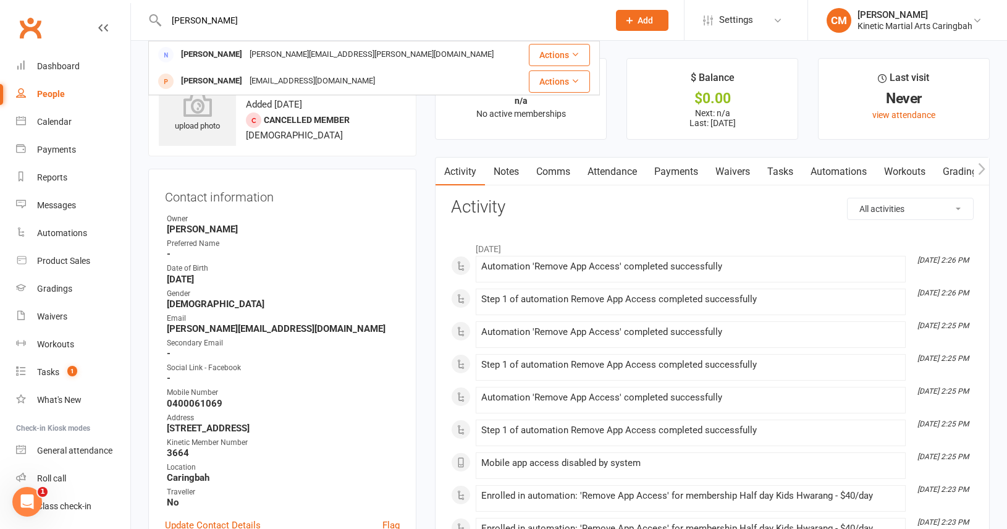
drag, startPoint x: 166, startPoint y: 22, endPoint x: 87, endPoint y: 22, distance: 78.5
click at [87, 3] on header "[PERSON_NAME] Cribb [EMAIL_ADDRESS][PERSON_NAME][DOMAIN_NAME] Actions [PERSON_N…" at bounding box center [503, 3] width 1007 height 0
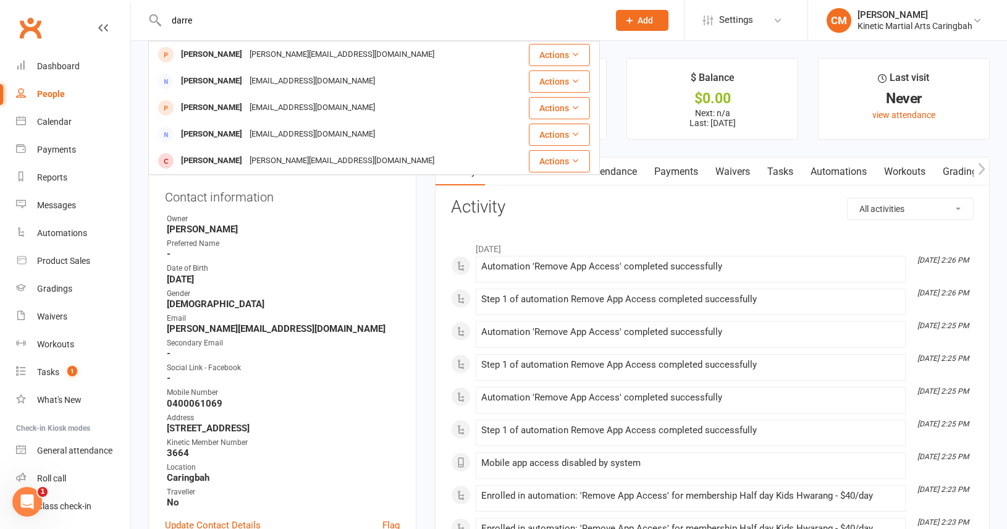
drag, startPoint x: 197, startPoint y: 21, endPoint x: 147, endPoint y: 20, distance: 50.1
click at [148, 20] on div "[PERSON_NAME] Bird [EMAIL_ADDRESS][DOMAIN_NAME] Actions [PERSON_NAME] [EMAIL_AD…" at bounding box center [374, 20] width 452 height 40
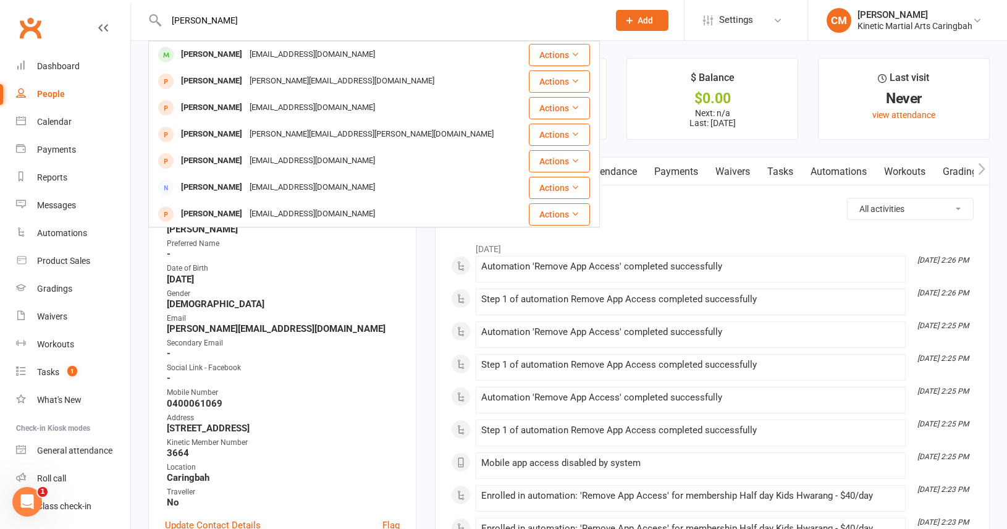
drag, startPoint x: 218, startPoint y: 18, endPoint x: 164, endPoint y: 11, distance: 54.2
click at [164, 12] on input "[PERSON_NAME]" at bounding box center [382, 20] width 438 height 17
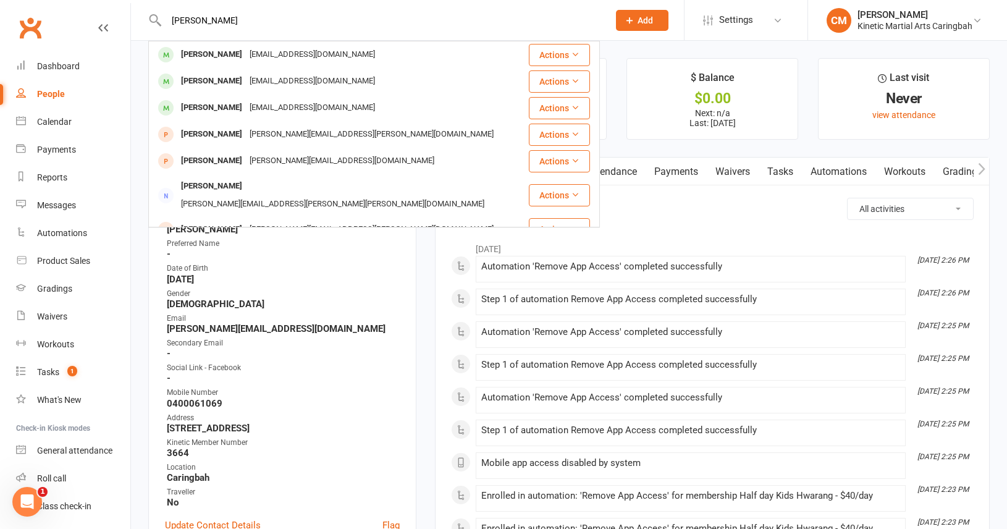
type input "[PERSON_NAME]"
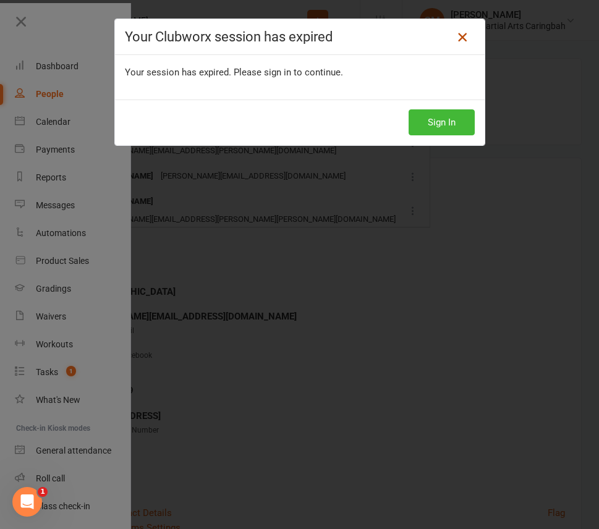
click at [460, 35] on icon at bounding box center [462, 37] width 15 height 15
